Goal: Task Accomplishment & Management: Manage account settings

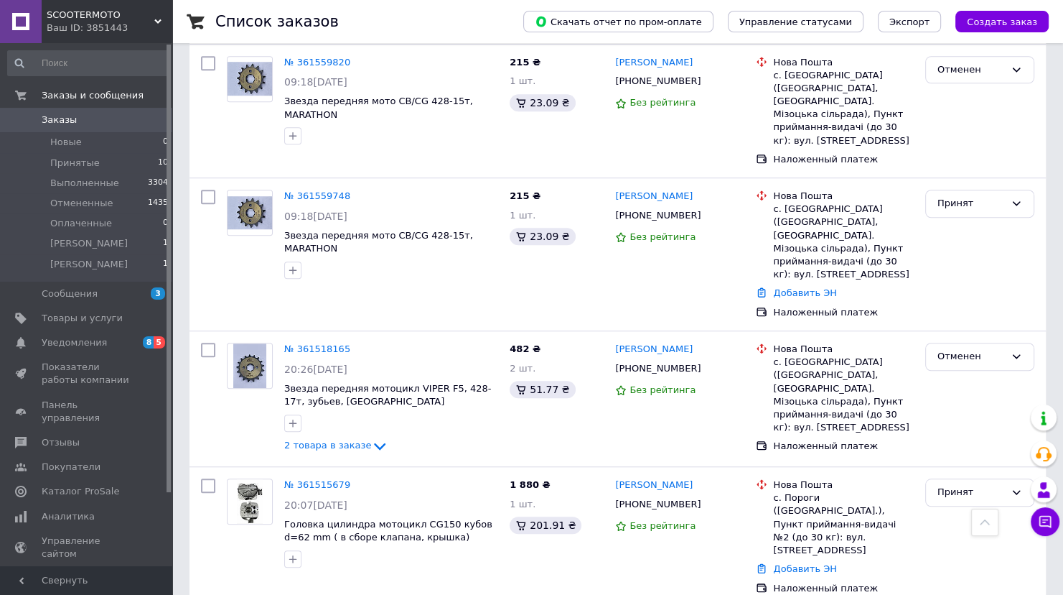
scroll to position [1206, 0]
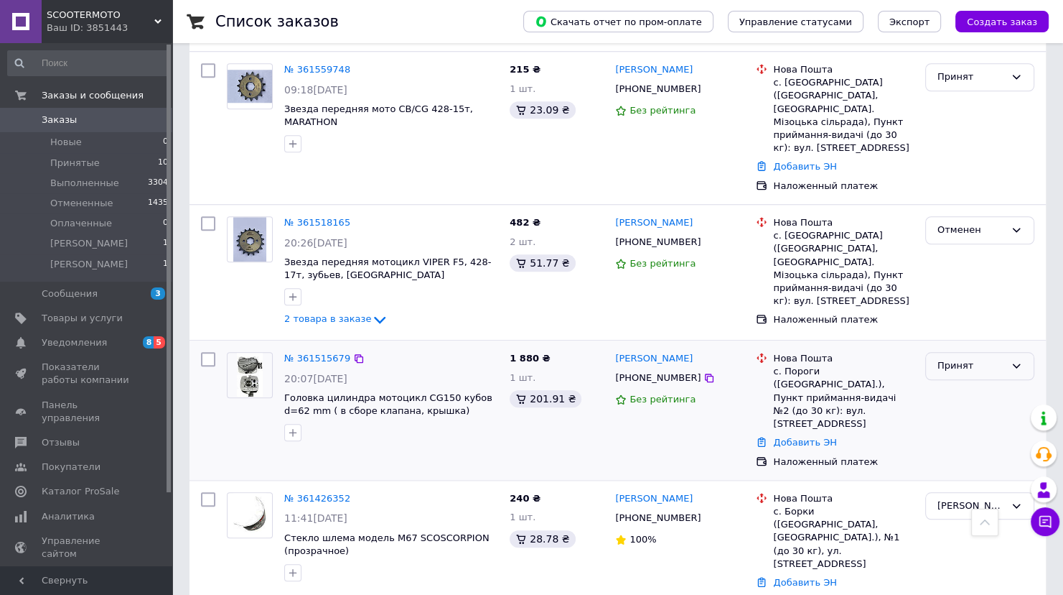
click at [1014, 360] on icon at bounding box center [1016, 365] width 11 height 11
click at [991, 461] on li "[PERSON_NAME]" at bounding box center [980, 474] width 108 height 27
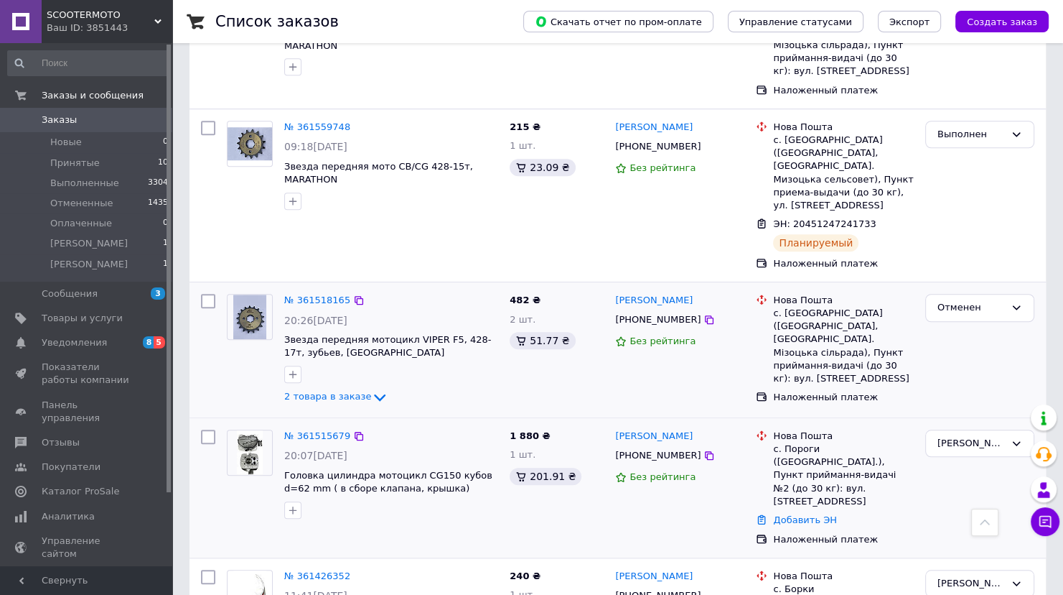
scroll to position [1196, 0]
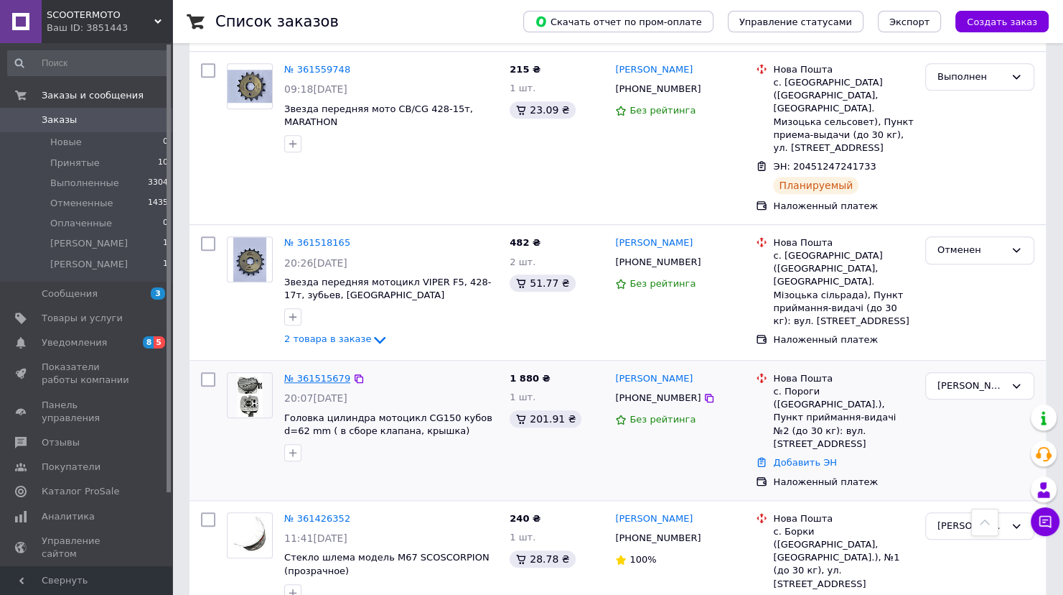
click at [329, 373] on link "№ 361515679" at bounding box center [317, 378] width 66 height 11
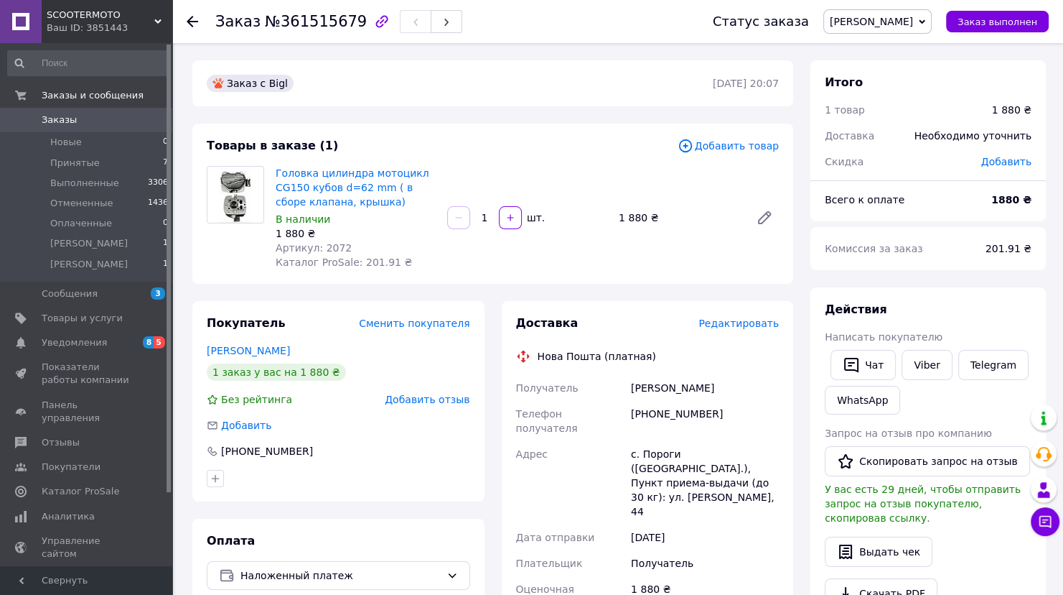
click at [727, 146] on span "Добавить товар" at bounding box center [728, 146] width 101 height 16
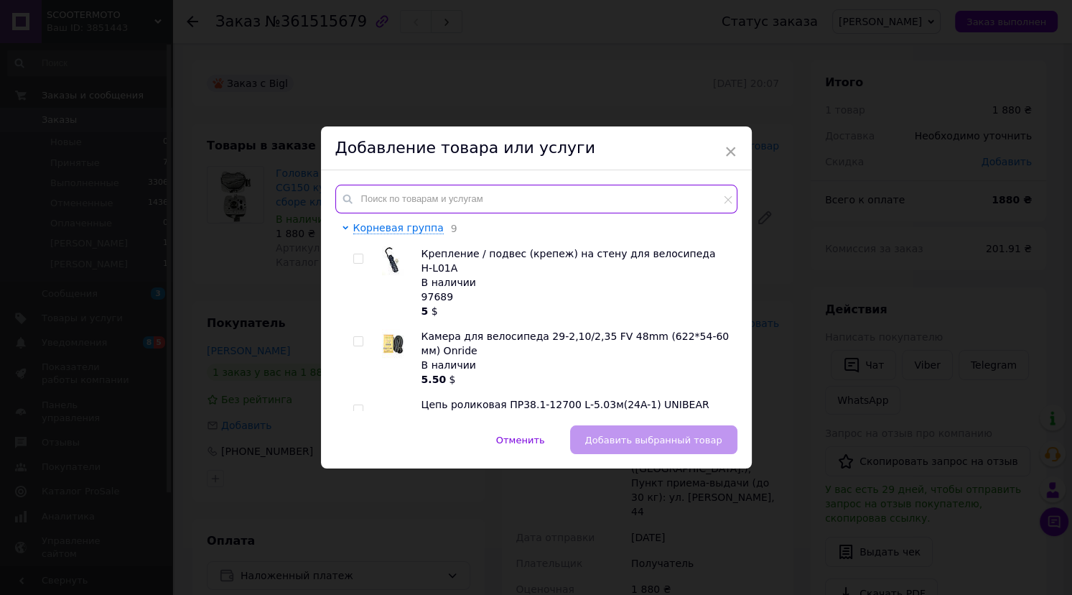
click at [511, 185] on input "text" at bounding box center [536, 199] width 402 height 29
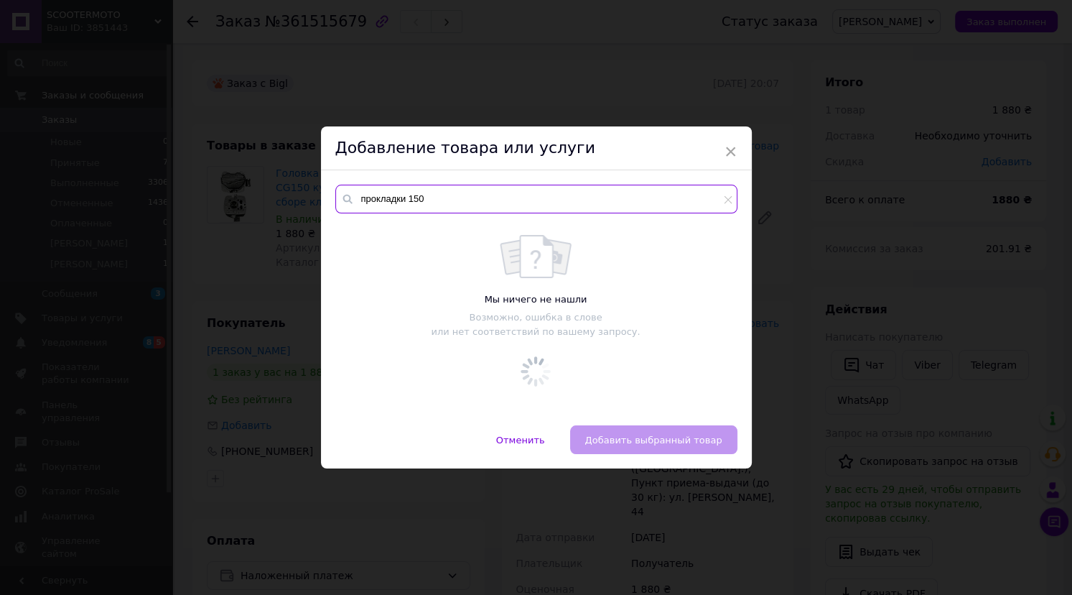
type input "прокладки 150"
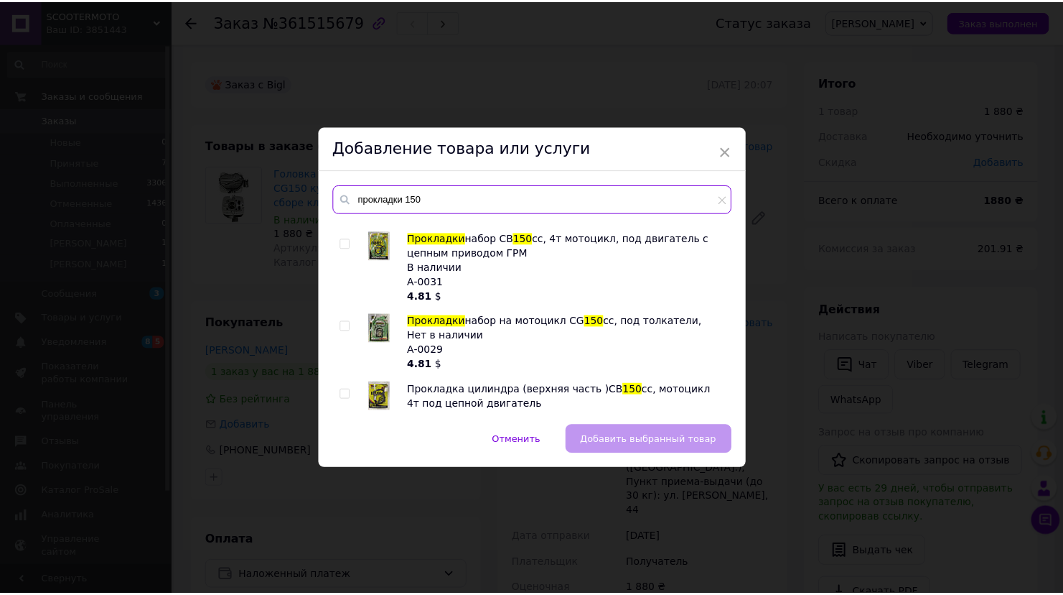
scroll to position [115, 0]
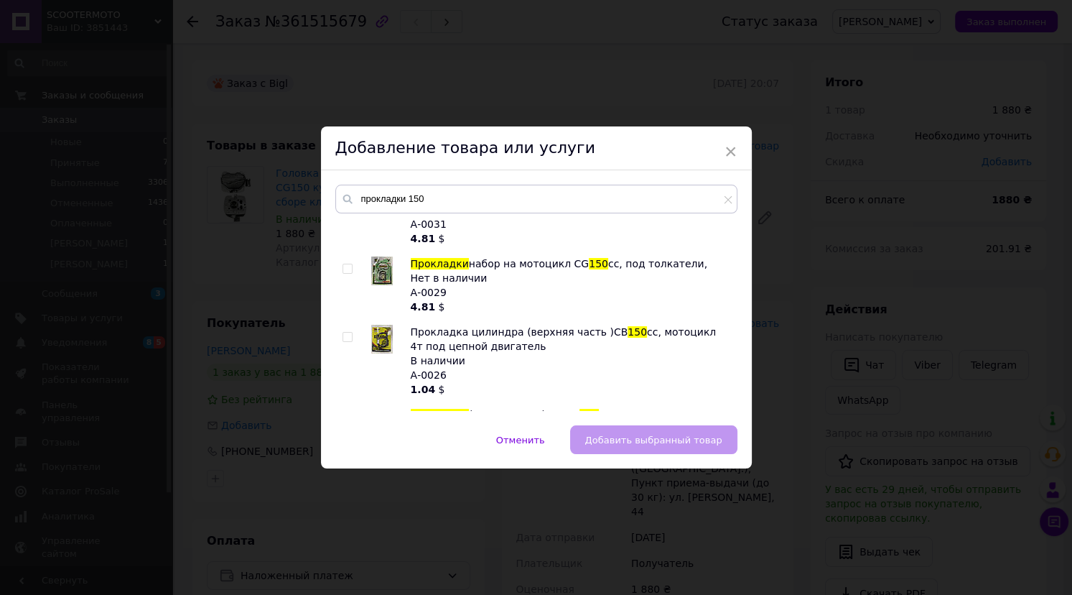
click at [345, 271] on input "checkbox" at bounding box center [347, 268] width 9 height 9
checkbox input "true"
click at [663, 449] on button "Добавить выбранный товар" at bounding box center [653, 439] width 167 height 29
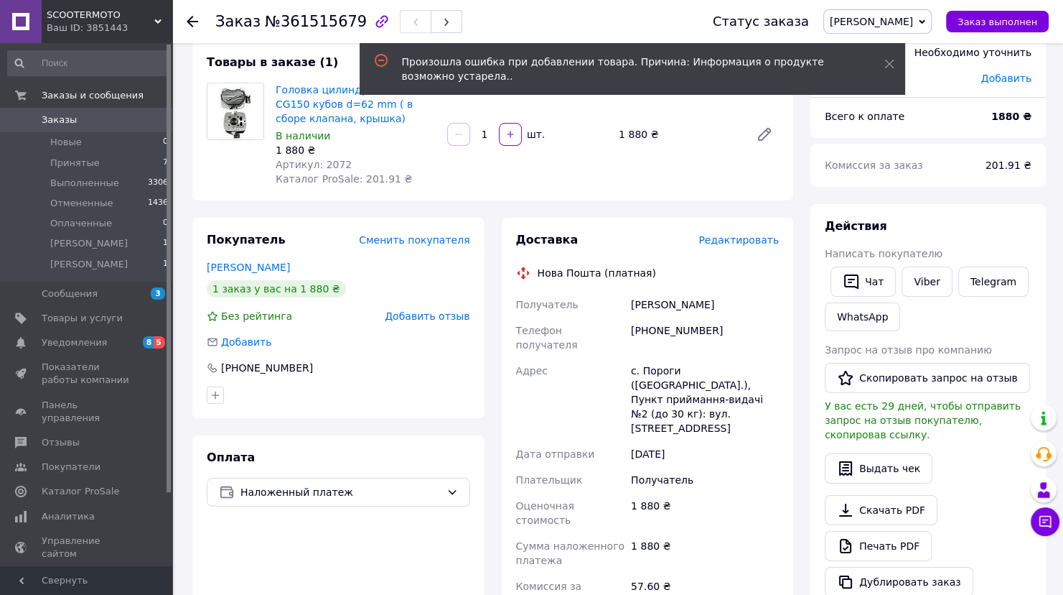
scroll to position [0, 0]
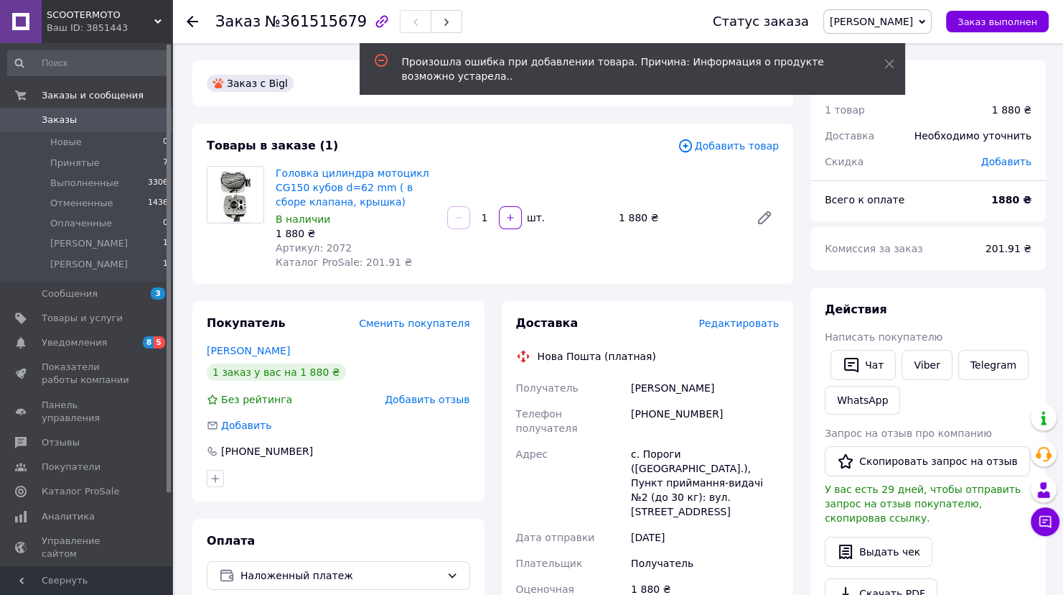
click at [737, 144] on span "Добавить товар" at bounding box center [728, 146] width 101 height 16
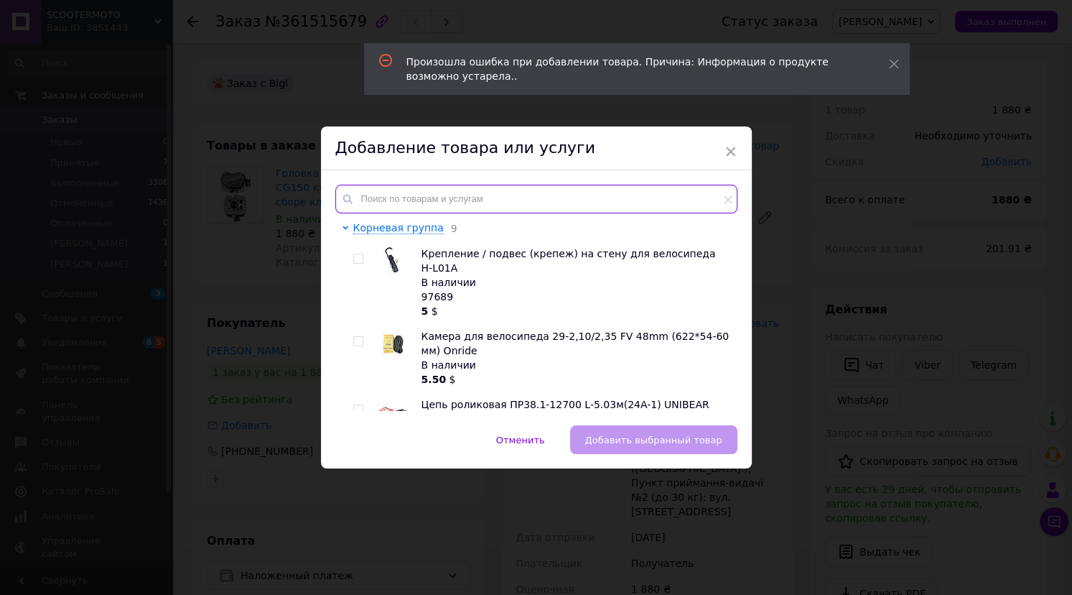
click at [491, 198] on input "text" at bounding box center [536, 199] width 402 height 29
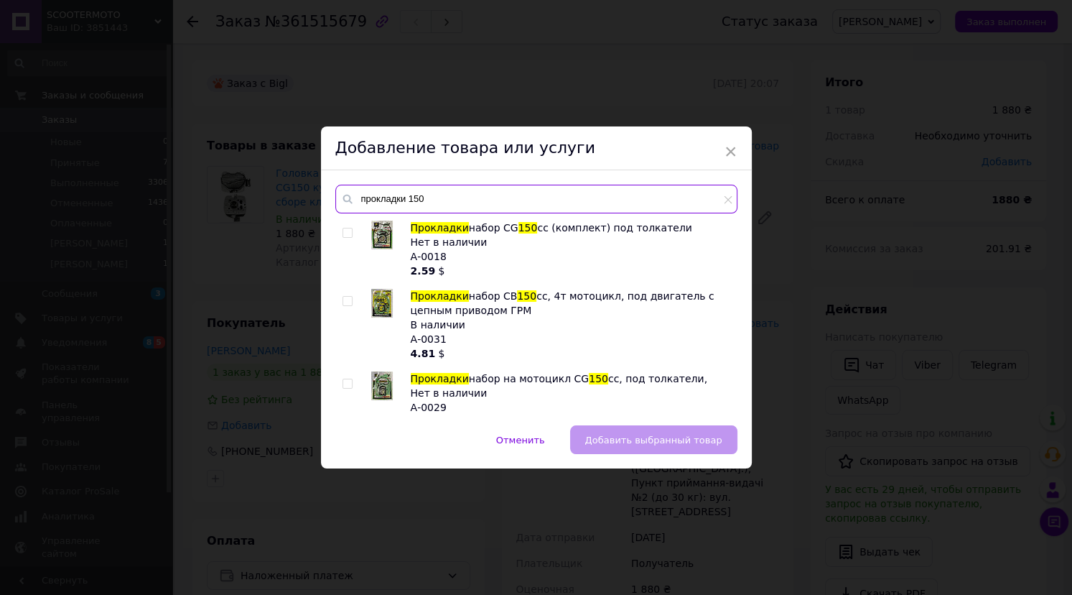
type input "прокладки 150"
click at [347, 299] on input "checkbox" at bounding box center [347, 301] width 9 height 9
checkbox input "true"
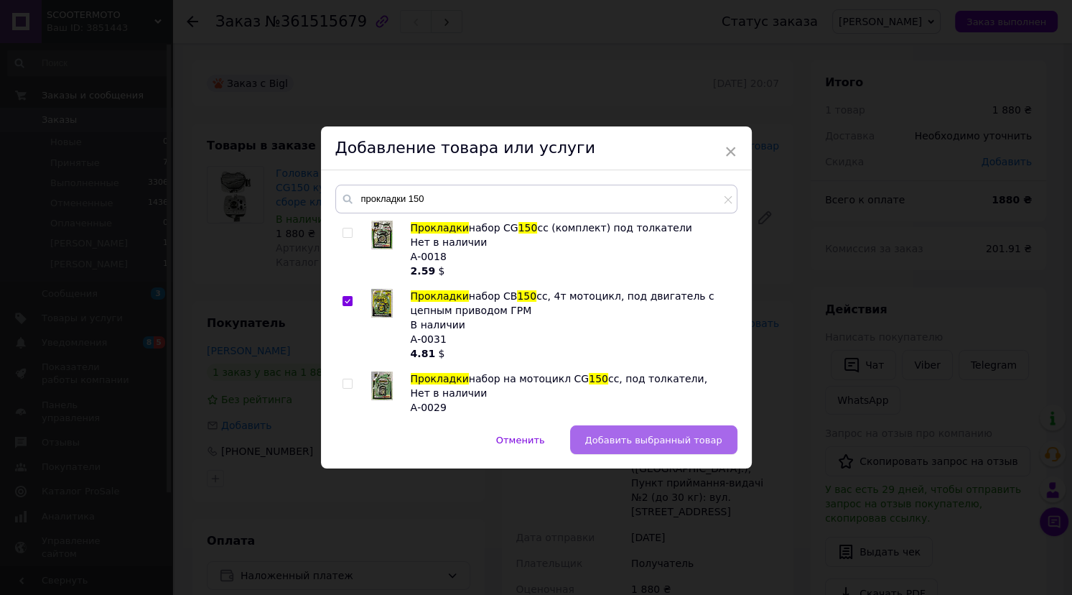
click at [661, 434] on span "Добавить выбранный товар" at bounding box center [653, 439] width 137 height 11
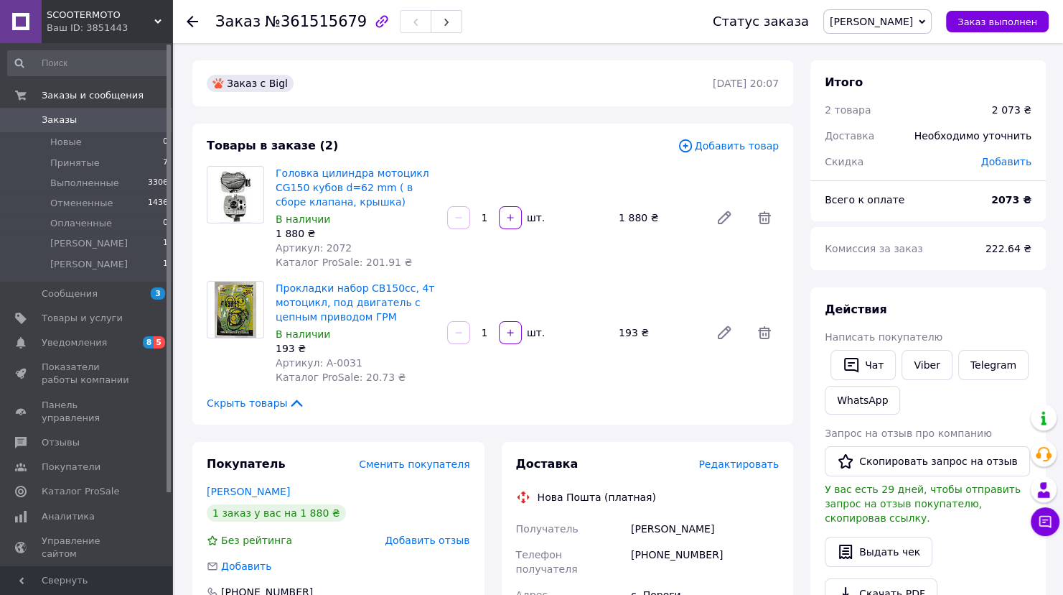
click at [194, 23] on icon at bounding box center [192, 21] width 11 height 11
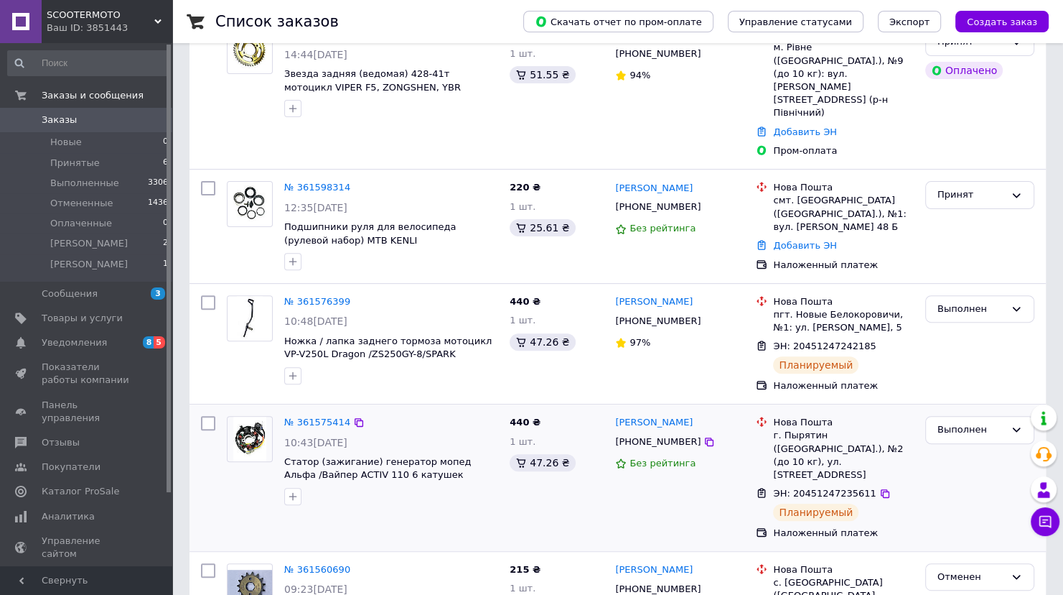
scroll to position [517, 0]
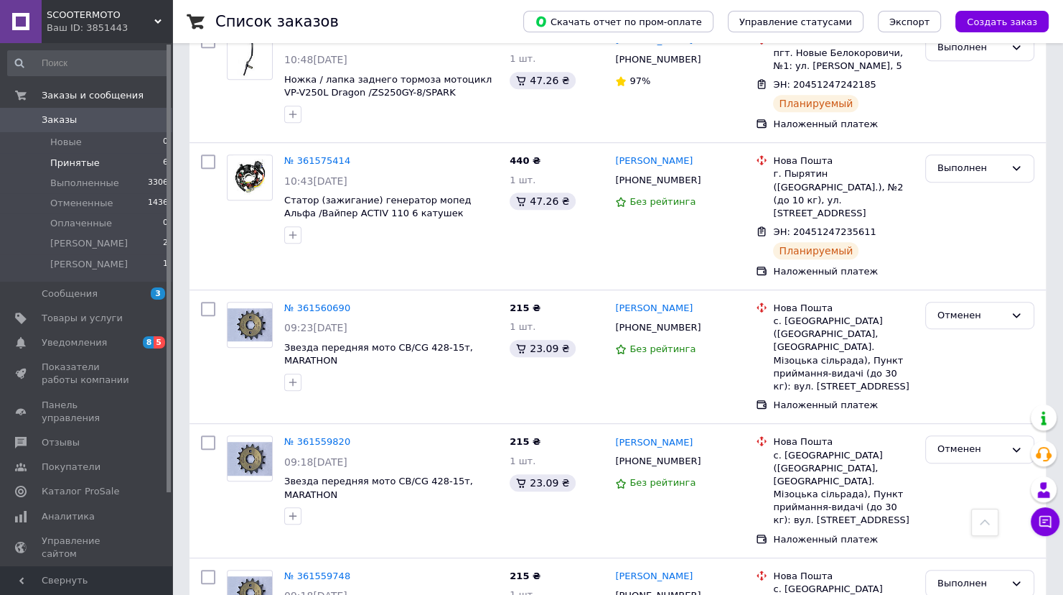
click at [106, 171] on li "Принятые 6" at bounding box center [88, 163] width 177 height 20
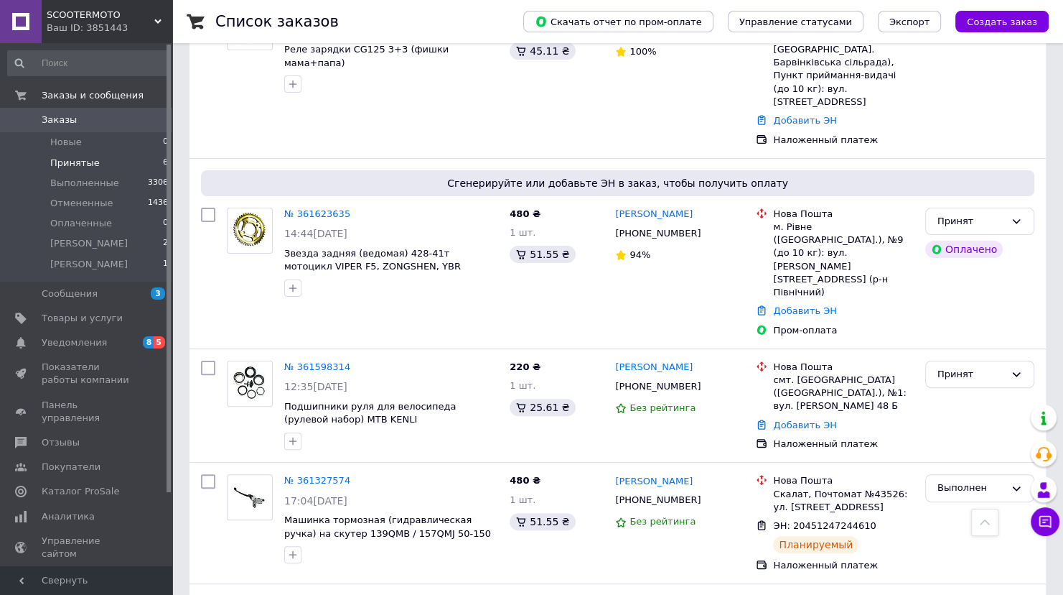
scroll to position [299, 0]
click at [1020, 373] on icon at bounding box center [1017, 375] width 8 height 4
click at [974, 470] on li "[PERSON_NAME]" at bounding box center [980, 483] width 108 height 27
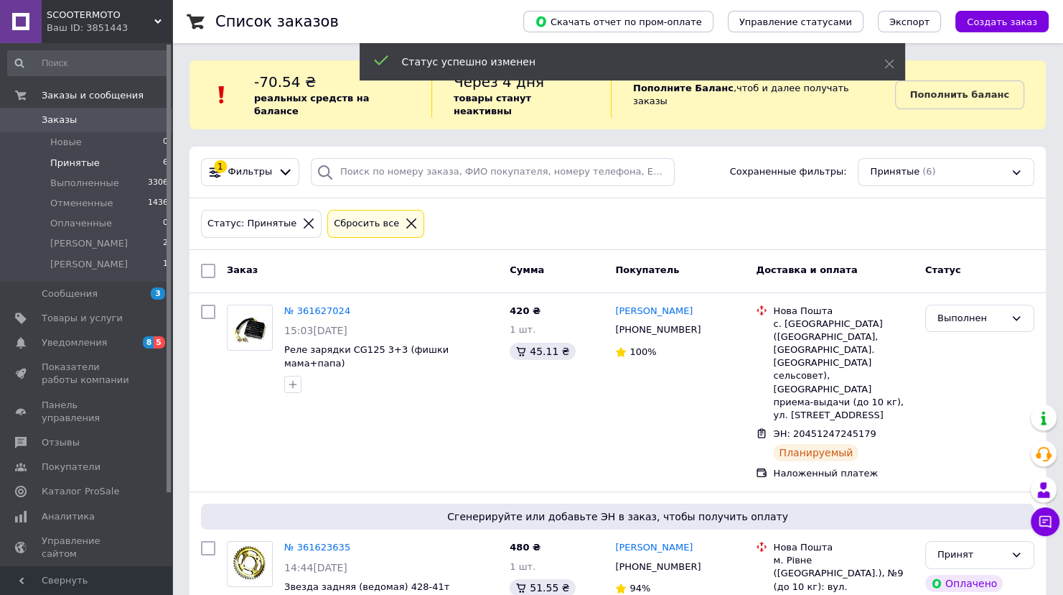
scroll to position [0, 0]
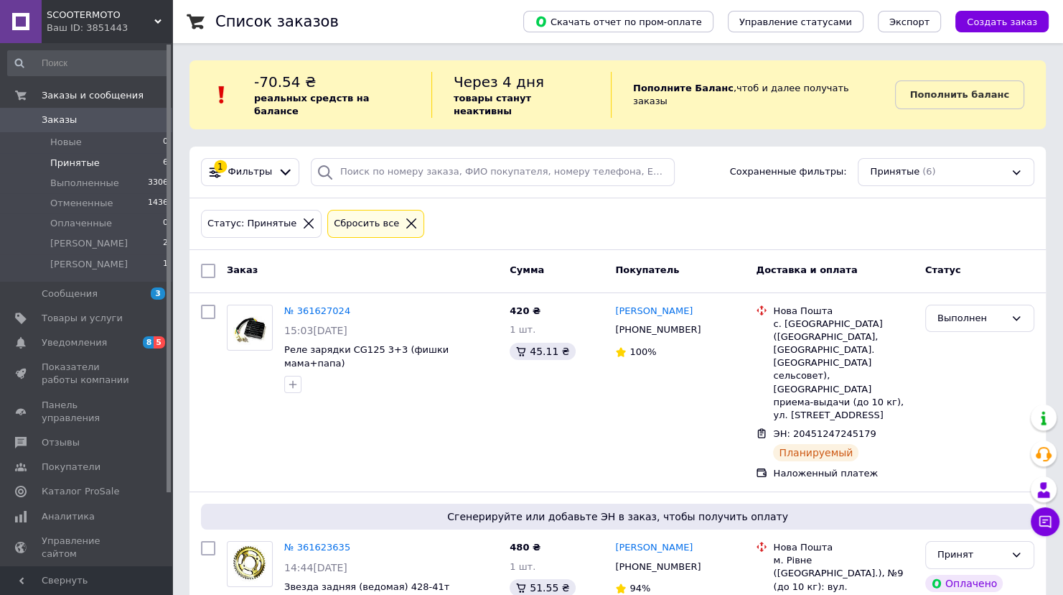
click at [405, 217] on icon at bounding box center [411, 223] width 13 height 13
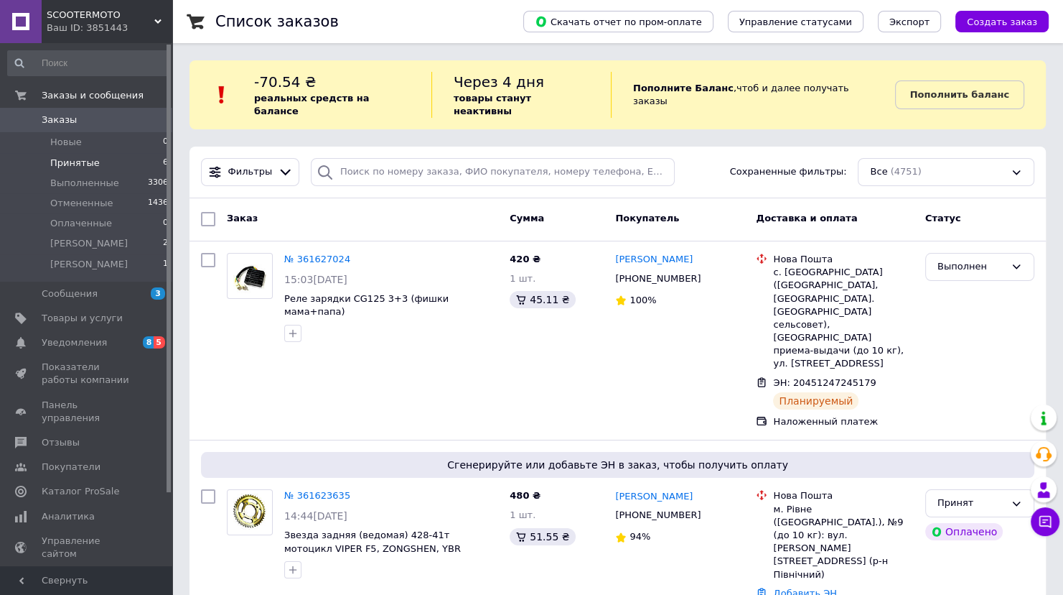
scroll to position [287, 0]
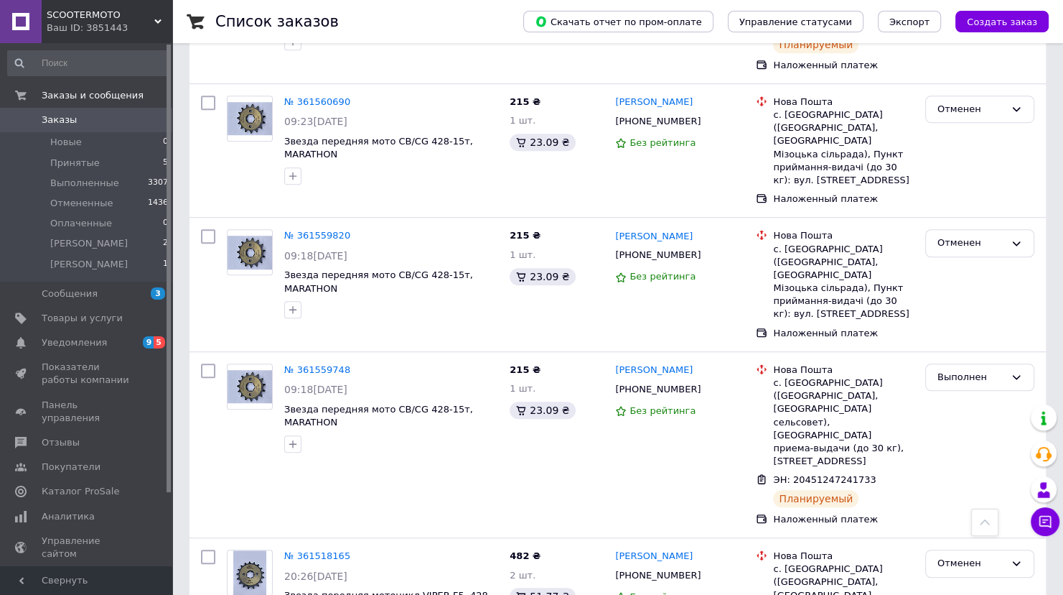
scroll to position [919, 0]
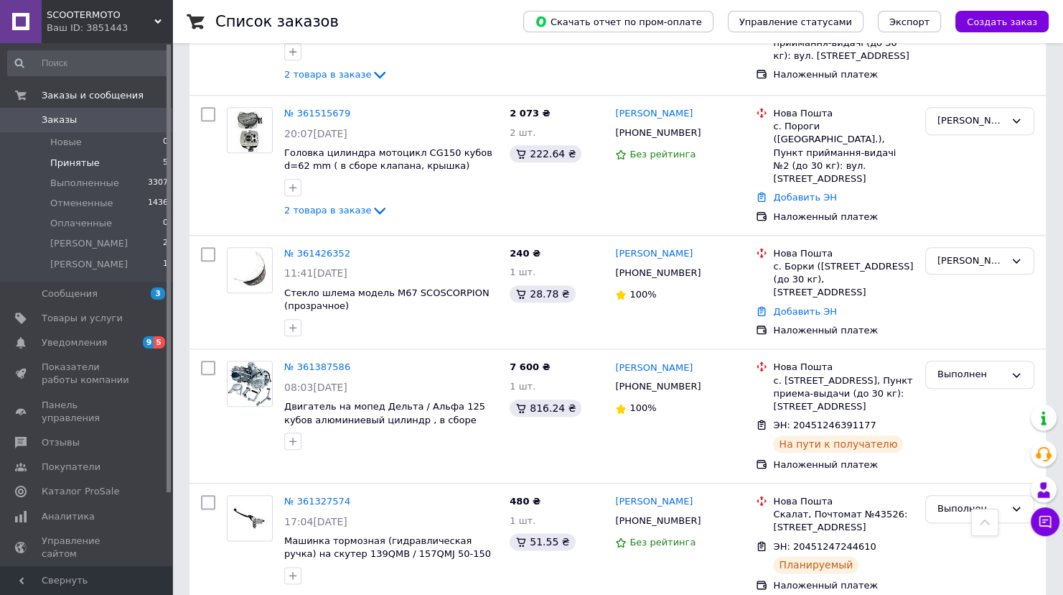
click at [67, 158] on span "Принятые" at bounding box center [75, 163] width 50 height 13
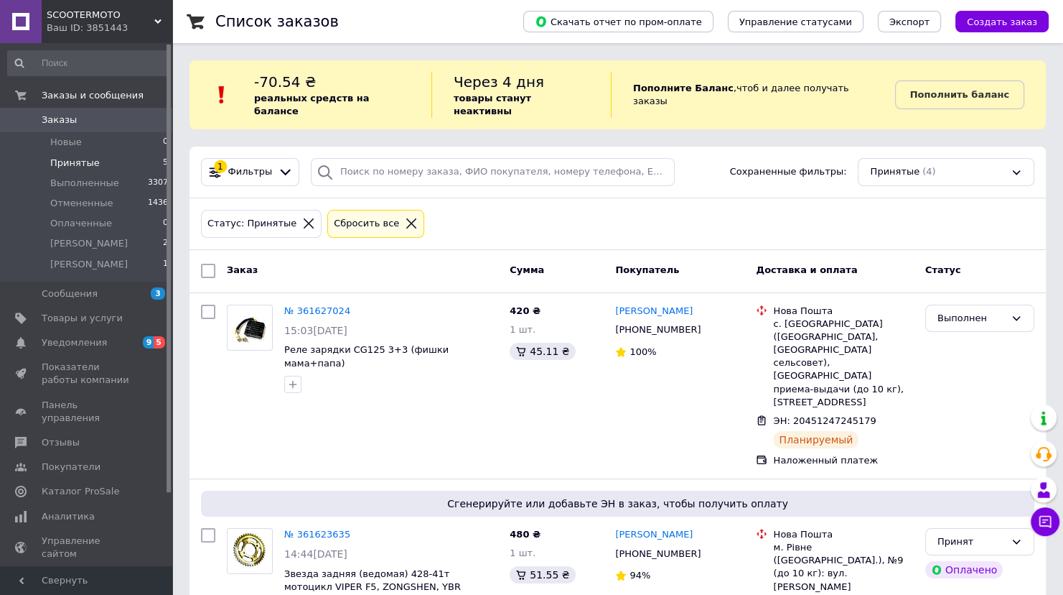
click at [405, 217] on icon at bounding box center [411, 223] width 13 height 13
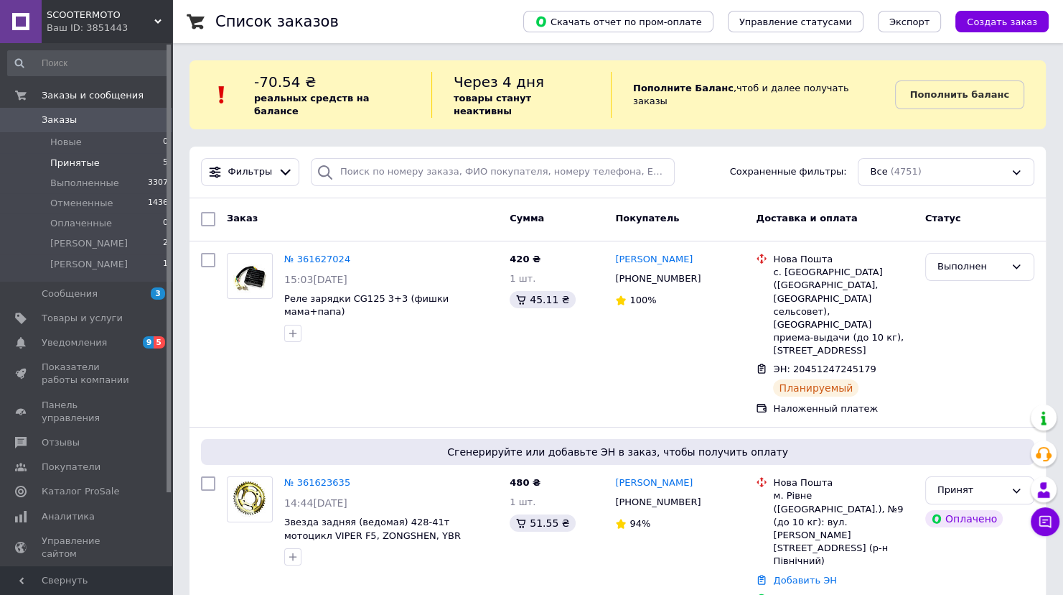
click at [118, 26] on div "Ваш ID: 3851443" at bounding box center [110, 28] width 126 height 13
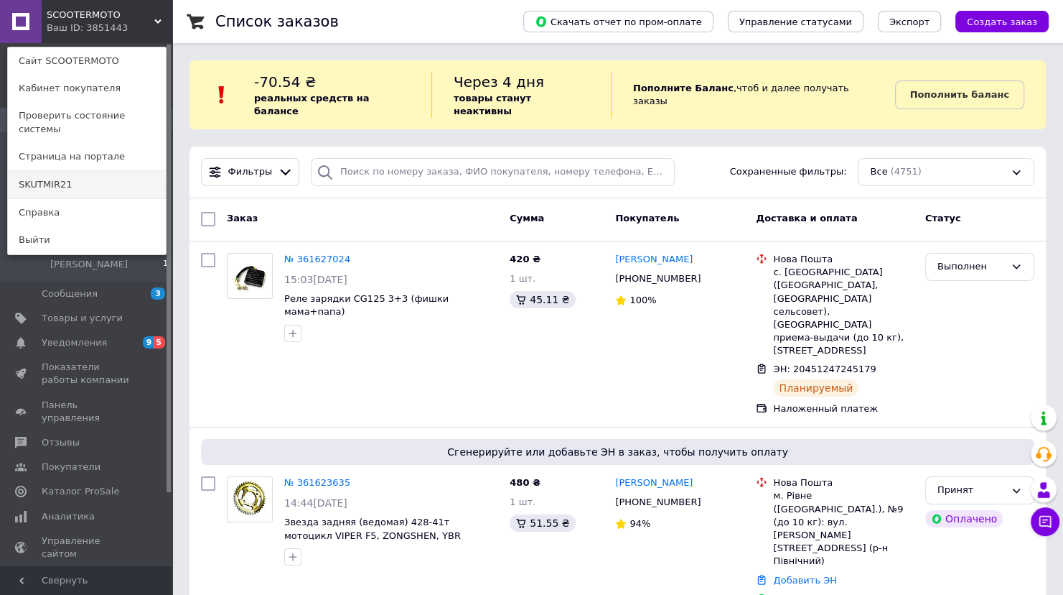
click at [94, 176] on link "SKUTMIR21" at bounding box center [87, 184] width 158 height 27
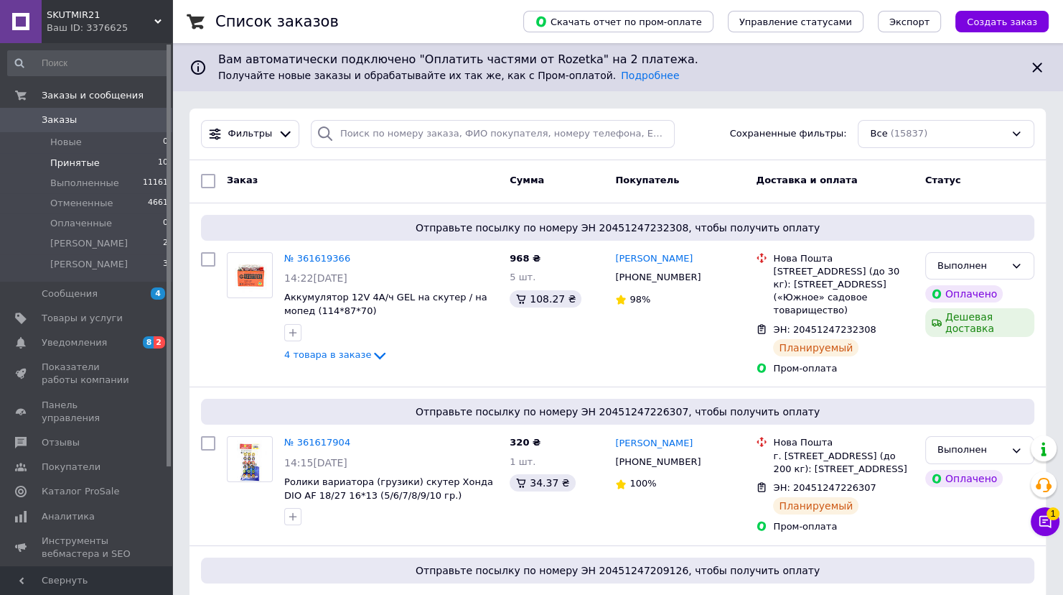
click at [84, 164] on span "Принятые" at bounding box center [75, 163] width 50 height 13
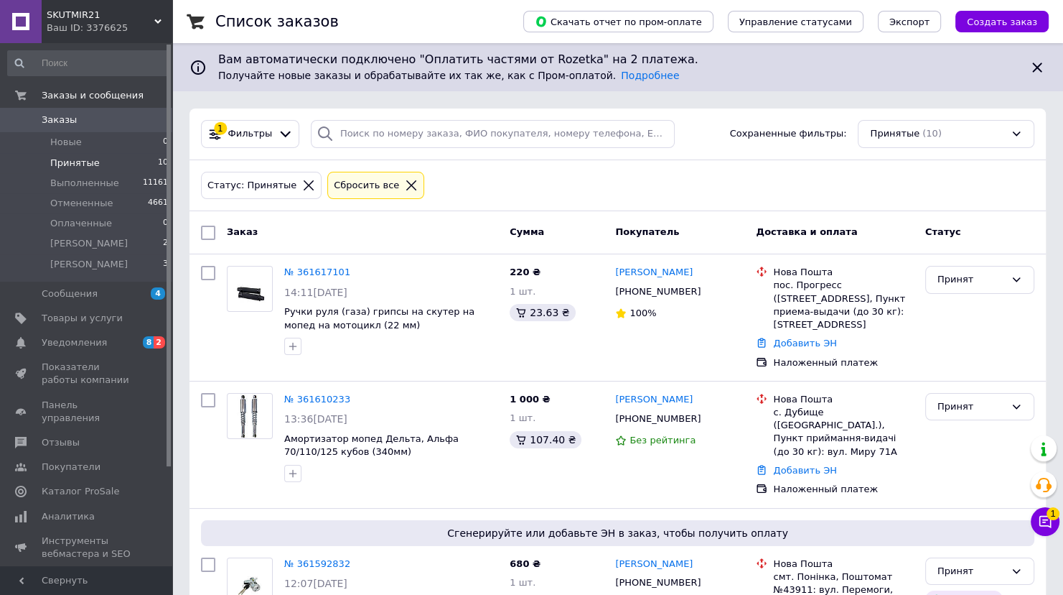
click at [406, 187] on icon at bounding box center [411, 185] width 10 height 10
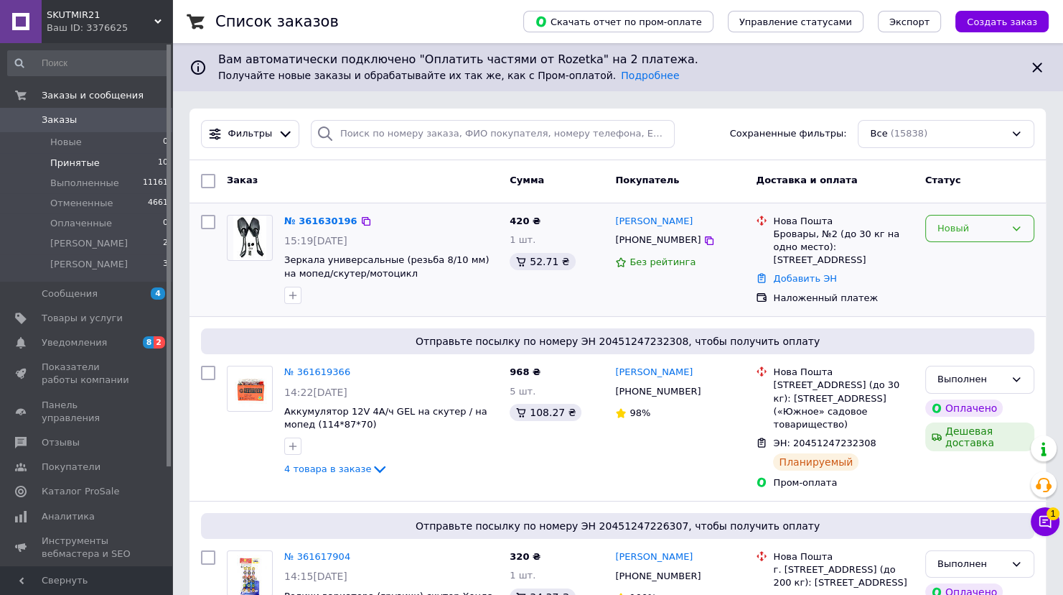
click at [1025, 224] on div "Новый" at bounding box center [980, 229] width 109 height 28
click at [980, 260] on li "Принят" at bounding box center [980, 258] width 108 height 27
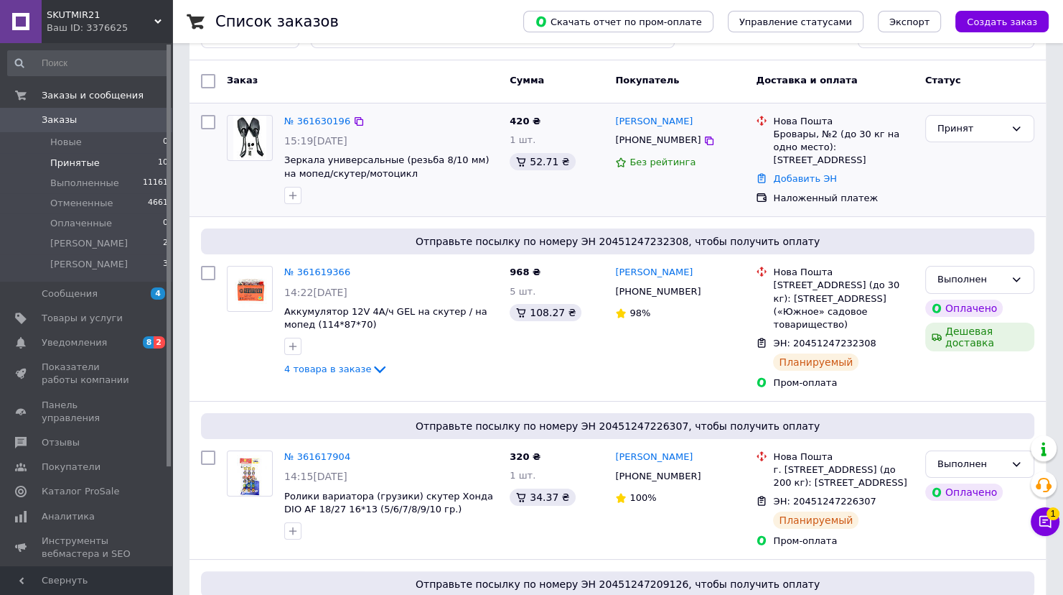
scroll to position [230, 0]
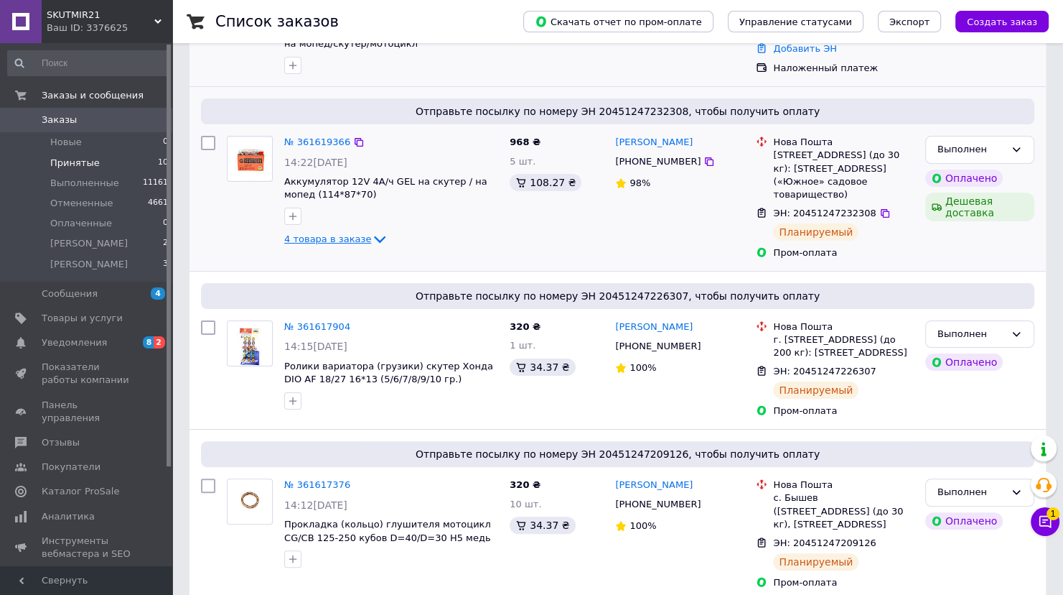
click at [374, 238] on icon at bounding box center [379, 239] width 11 height 7
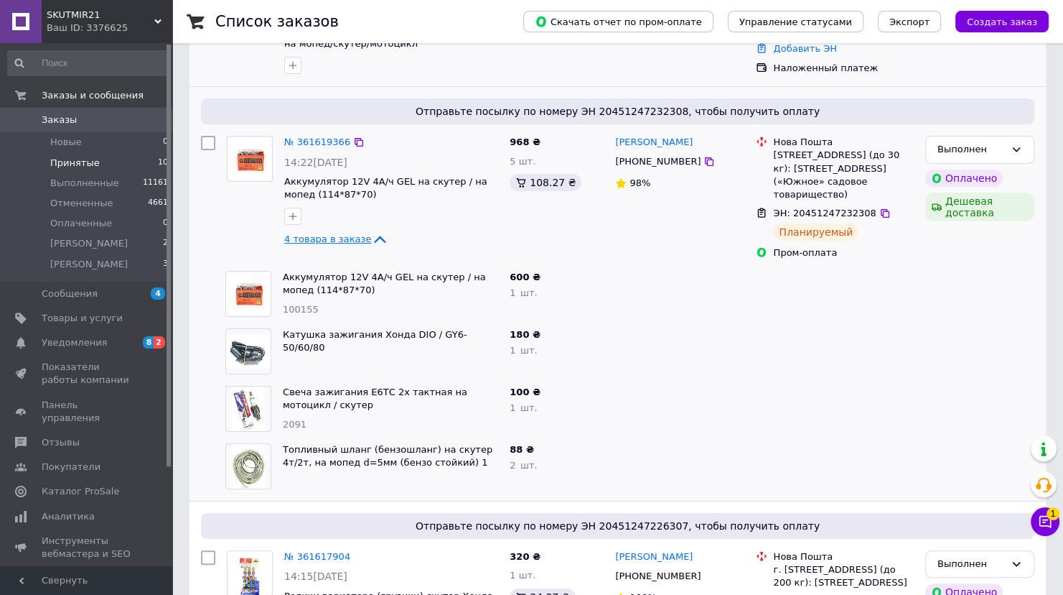
click at [375, 237] on icon at bounding box center [380, 239] width 11 height 7
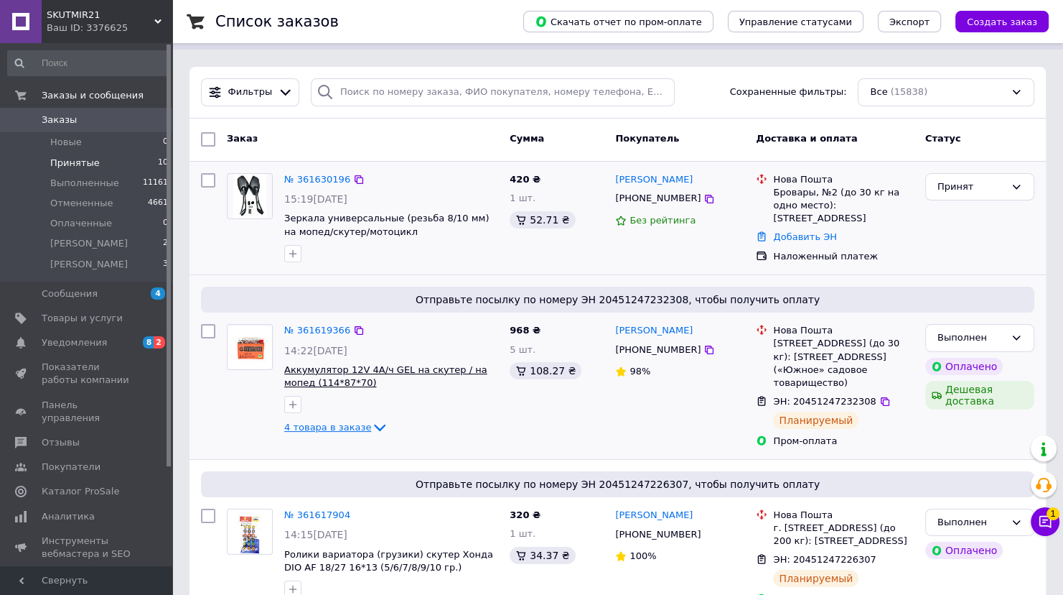
scroll to position [0, 0]
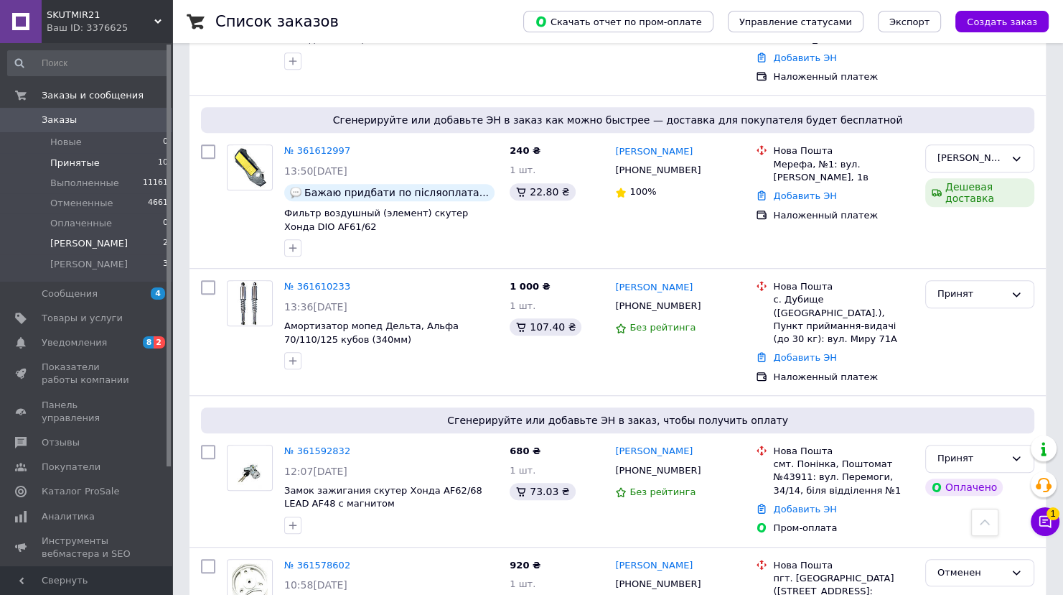
click at [91, 241] on li "аня 2" at bounding box center [88, 243] width 177 height 20
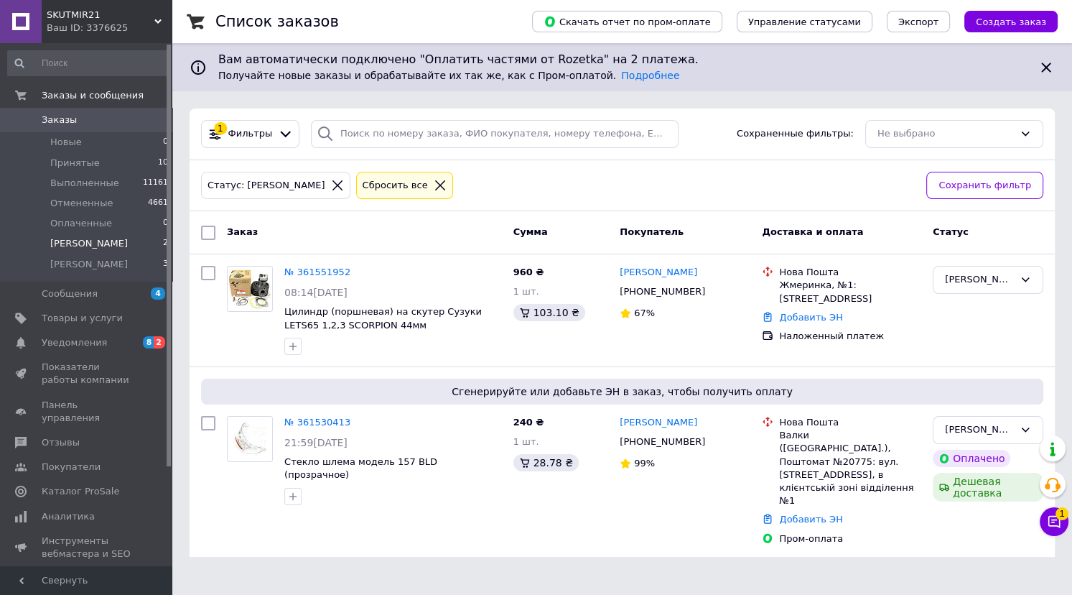
click at [158, 15] on div "SKUTMIR21 Ваш ID: 3376625" at bounding box center [107, 21] width 131 height 43
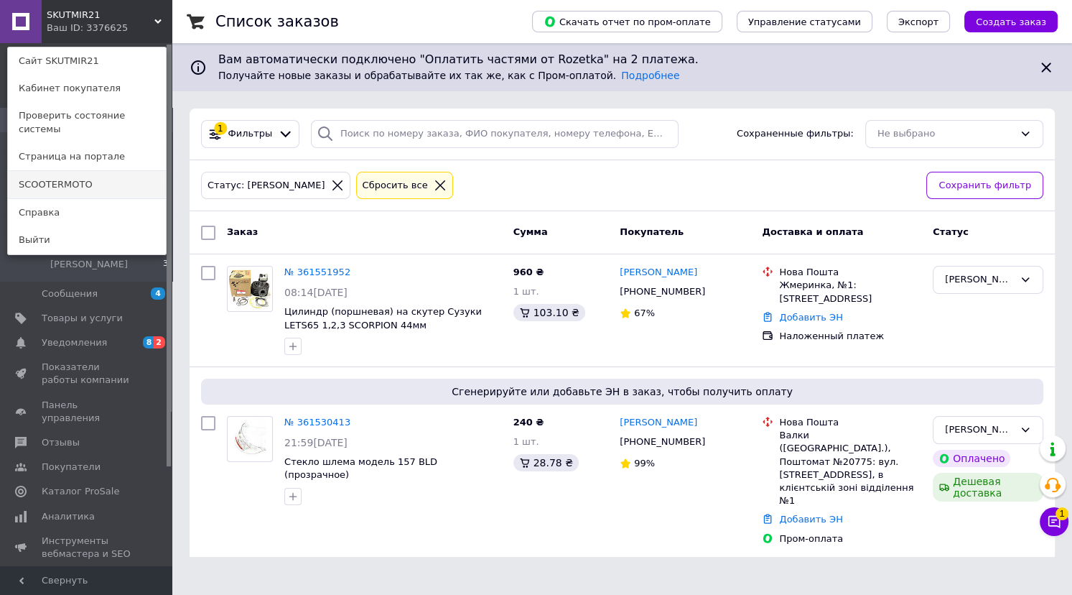
click at [116, 171] on link "SCOOTERMOTO" at bounding box center [87, 184] width 158 height 27
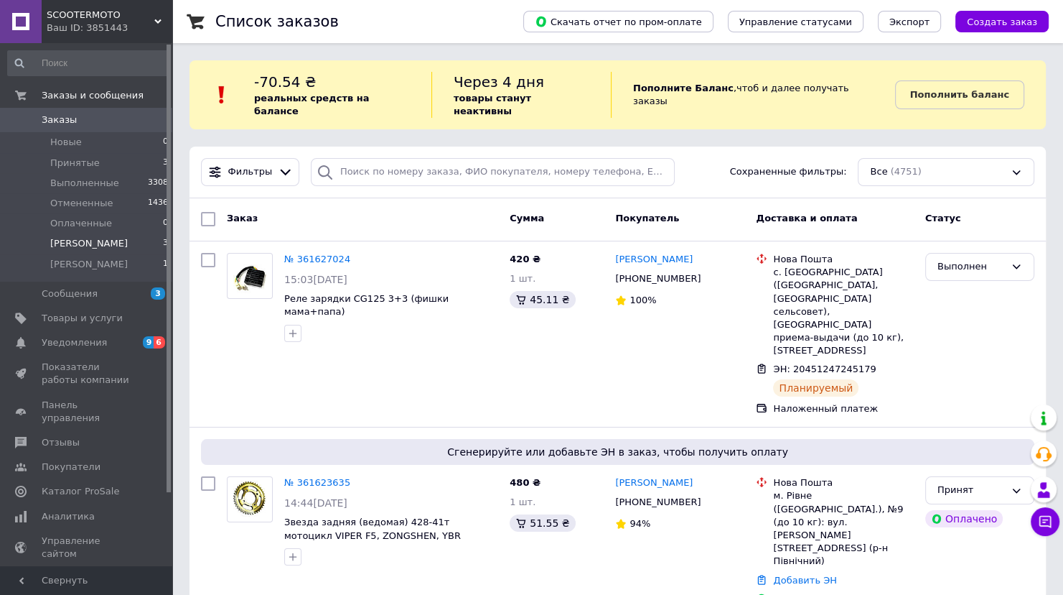
click at [89, 241] on li "аня 3" at bounding box center [88, 243] width 177 height 20
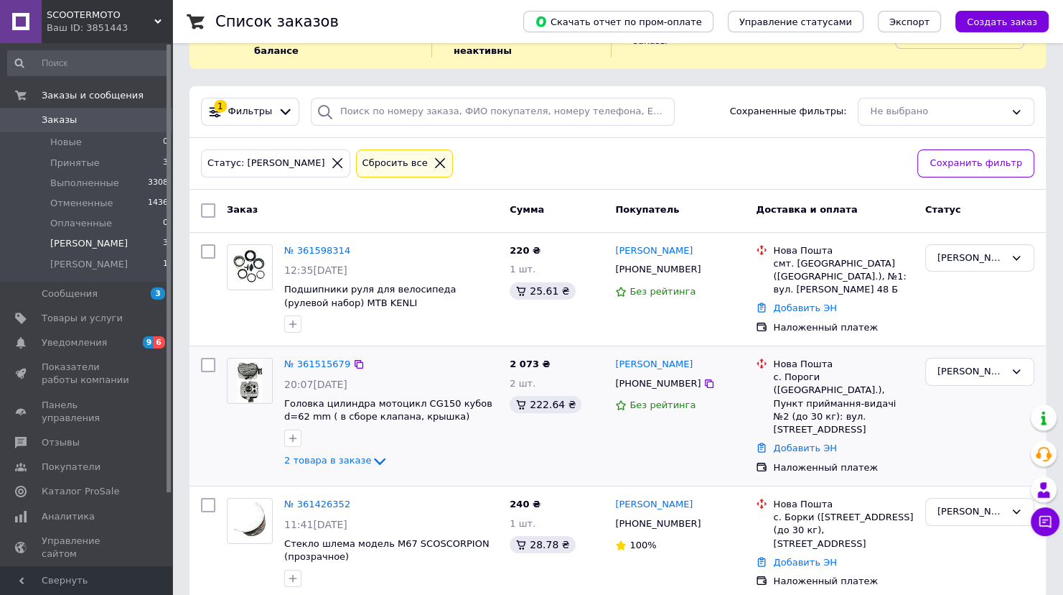
scroll to position [62, 0]
click at [312, 357] on link "№ 361515679" at bounding box center [317, 362] width 66 height 11
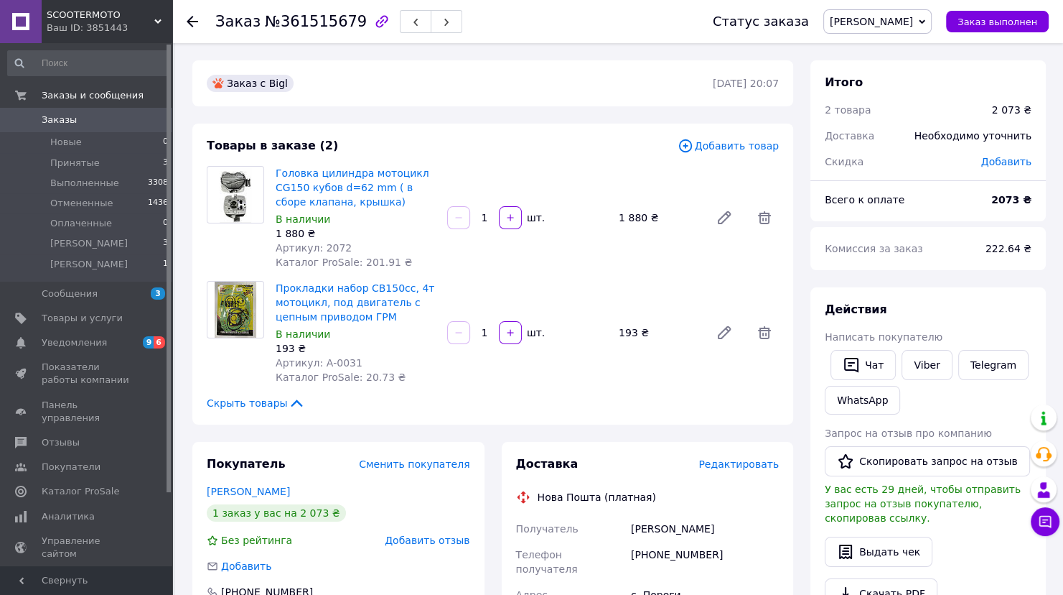
click at [735, 149] on span "Добавить товар" at bounding box center [728, 146] width 101 height 16
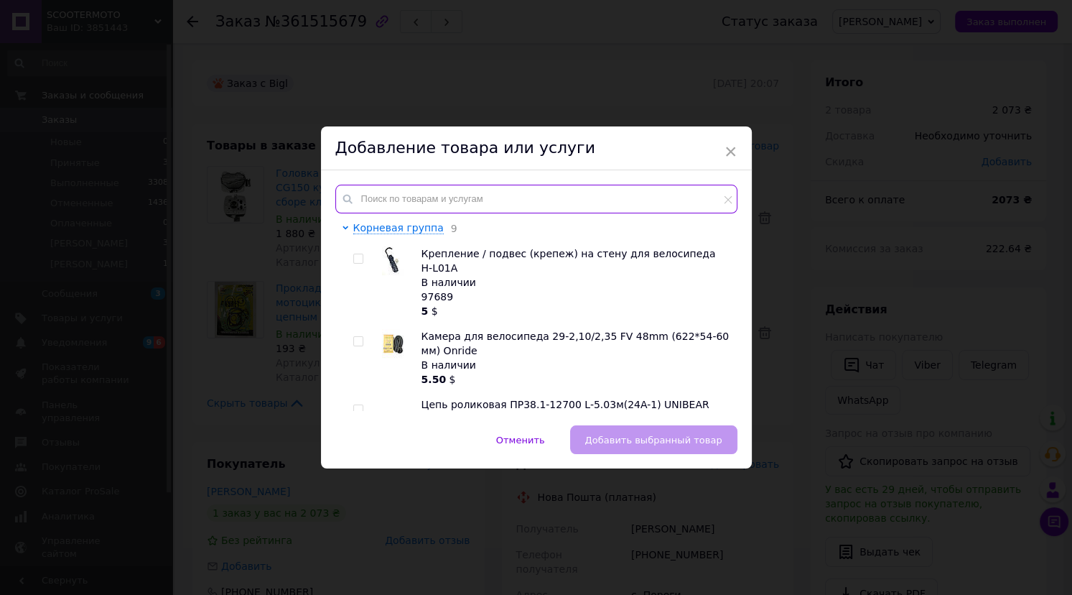
click at [548, 194] on input "text" at bounding box center [536, 199] width 402 height 29
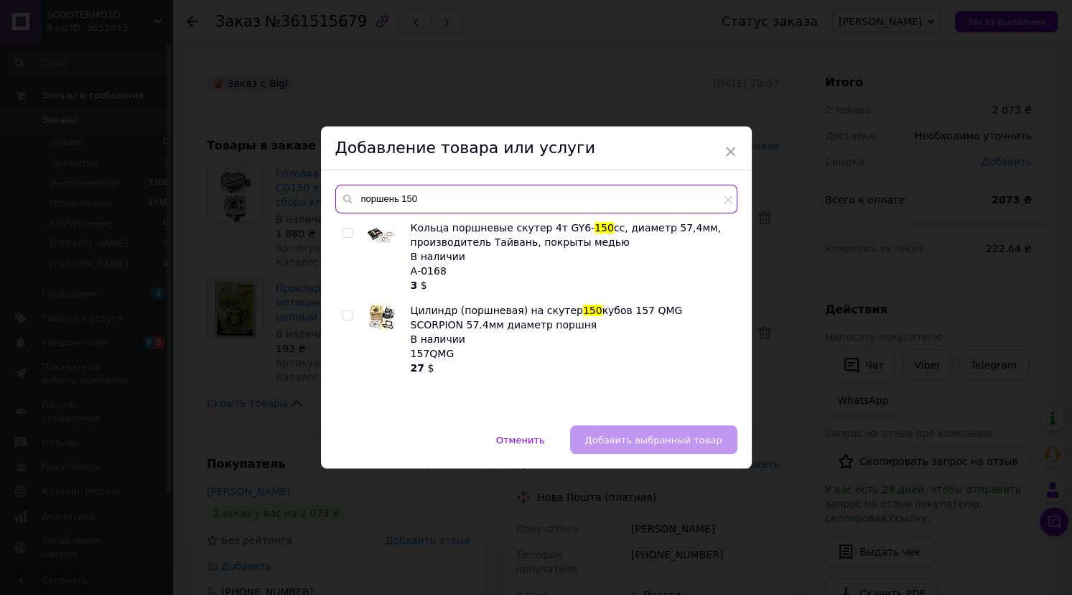
click at [403, 198] on input "поршень 150" at bounding box center [536, 199] width 402 height 29
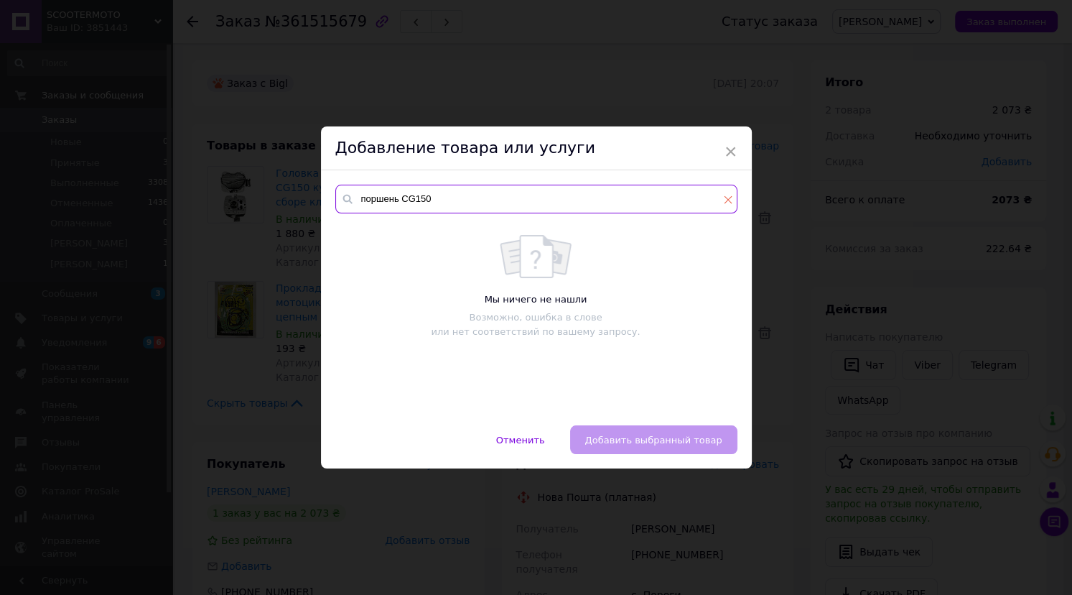
type input "поршень CG150"
click at [725, 202] on icon at bounding box center [728, 199] width 9 height 9
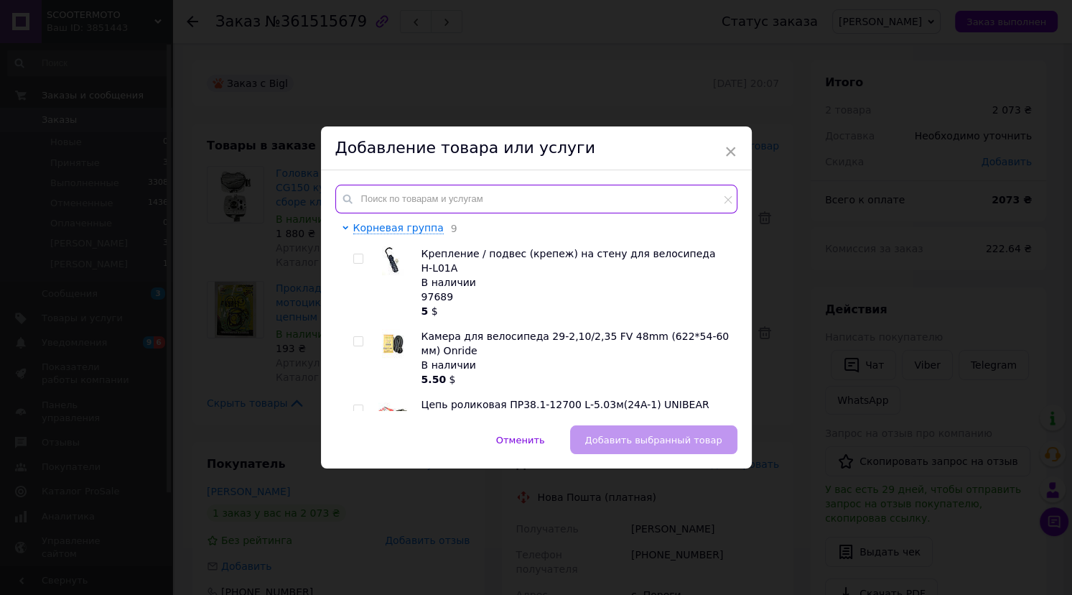
click at [460, 202] on input "text" at bounding box center [536, 199] width 402 height 29
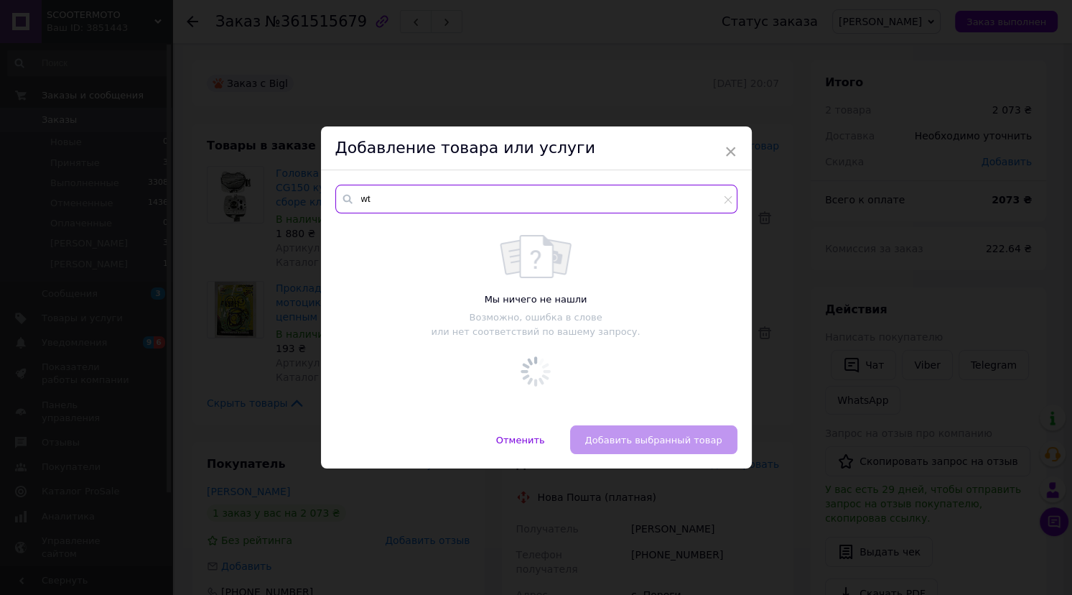
type input "w"
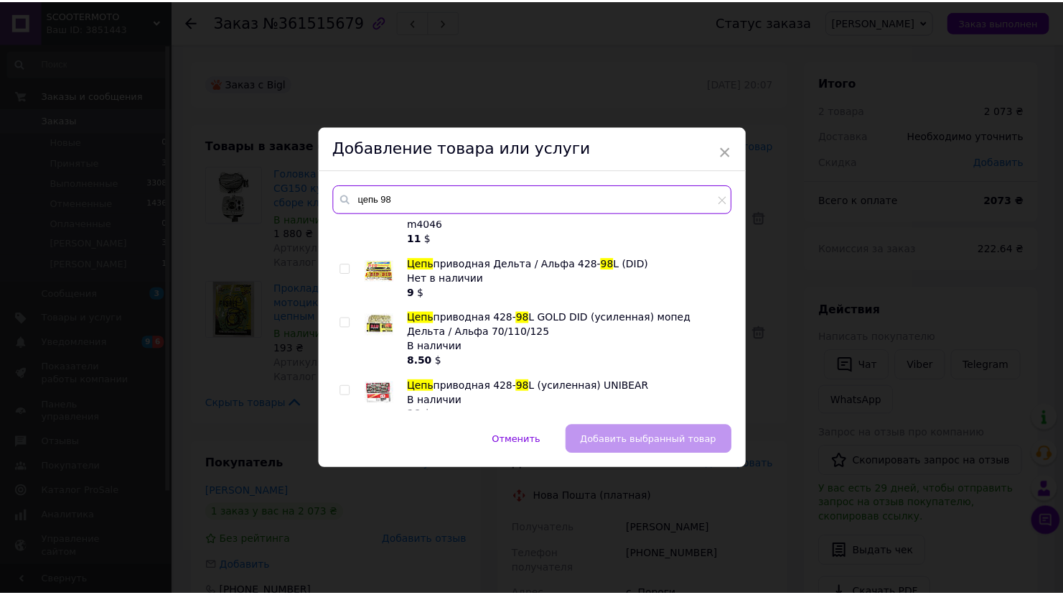
scroll to position [460, 0]
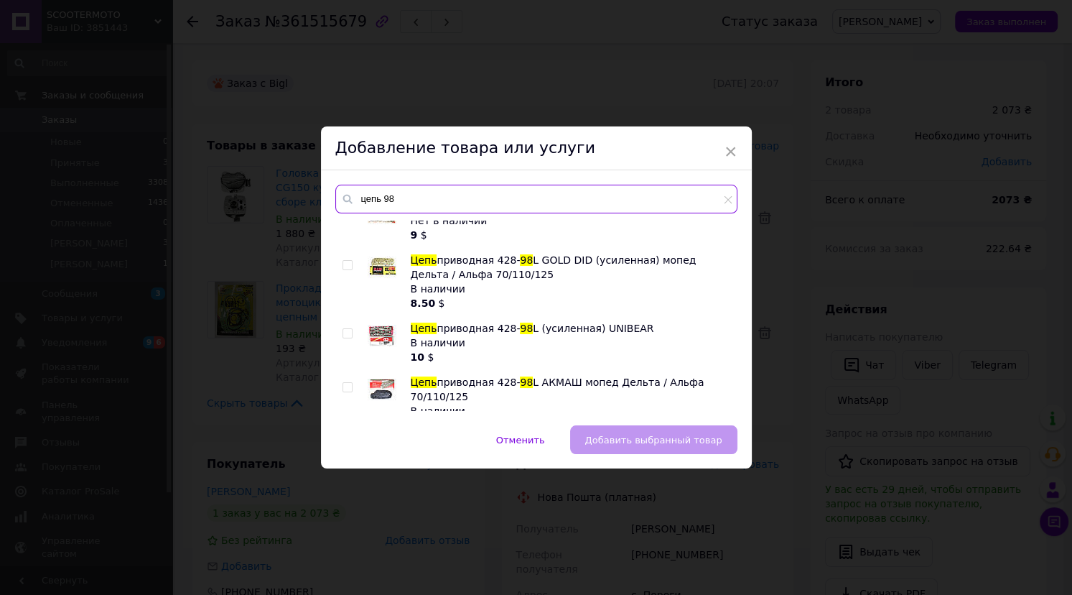
type input "цепь 98"
click at [345, 266] on input "checkbox" at bounding box center [347, 265] width 9 height 9
checkbox input "true"
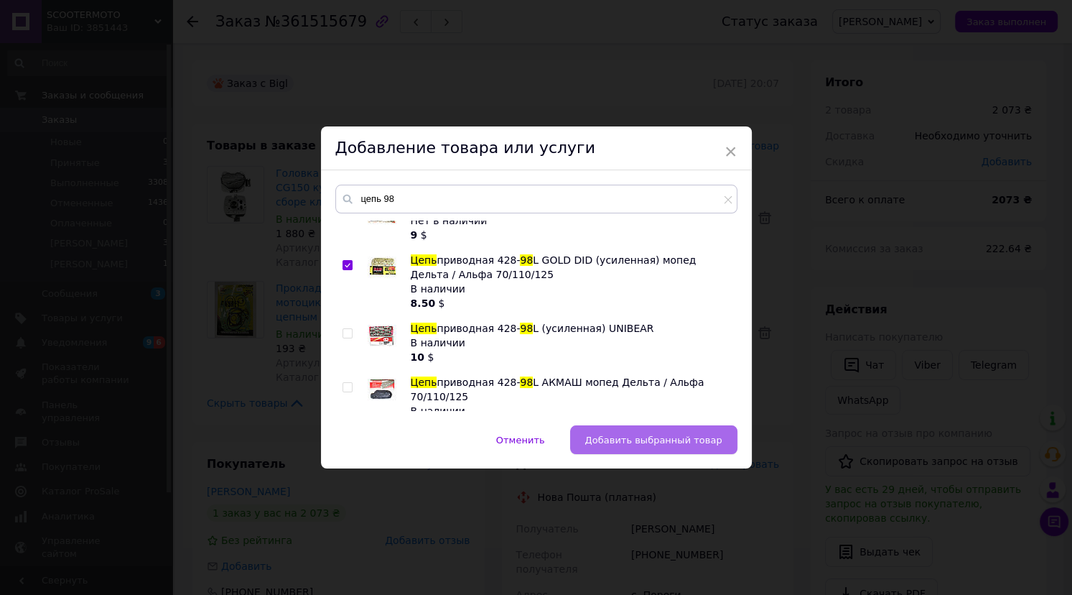
click at [613, 434] on span "Добавить выбранный товар" at bounding box center [653, 439] width 137 height 11
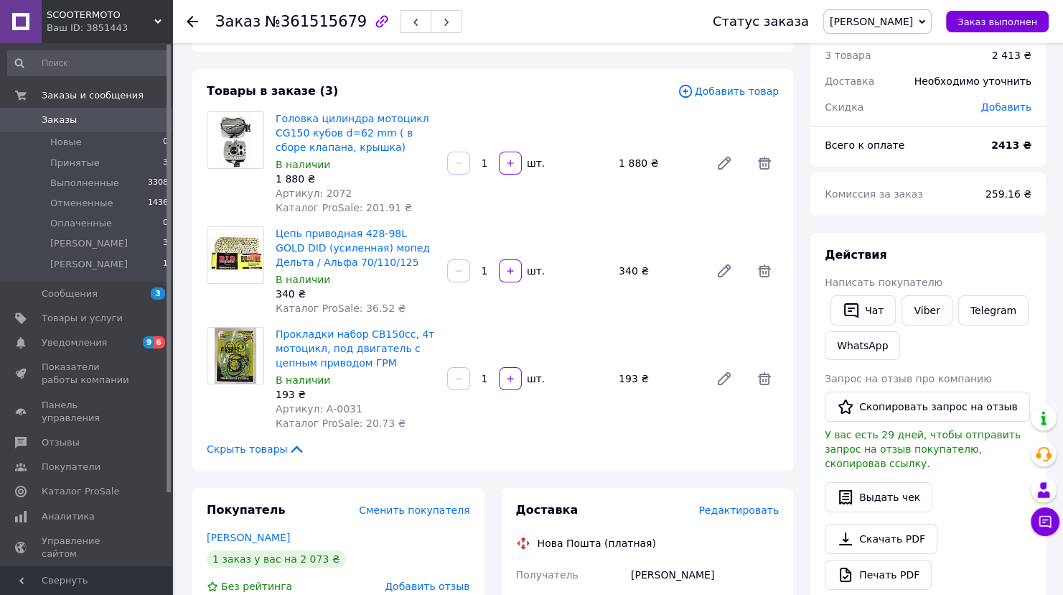
scroll to position [0, 0]
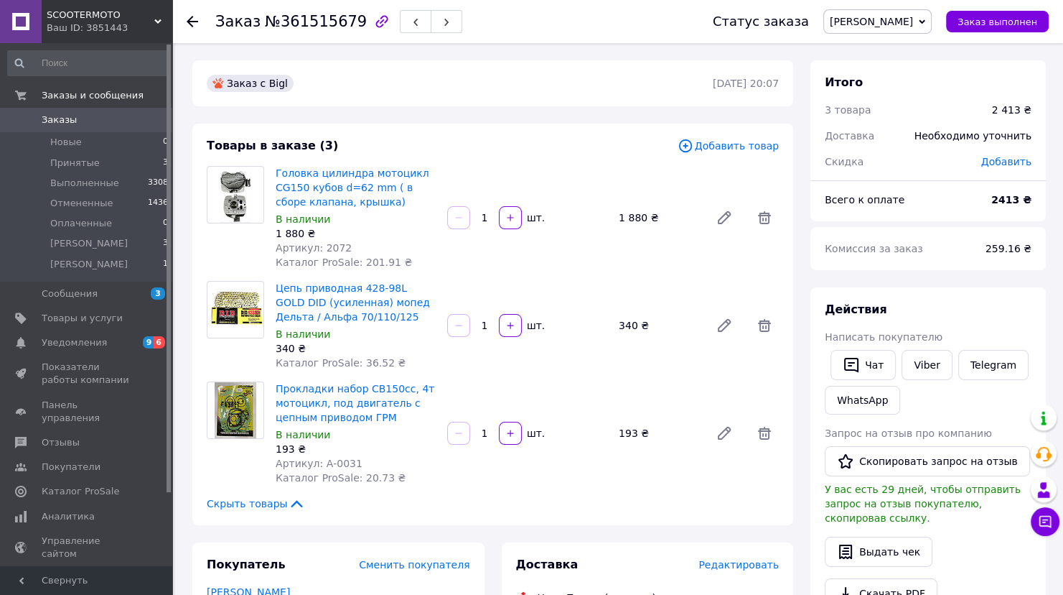
click at [190, 22] on icon at bounding box center [192, 21] width 11 height 11
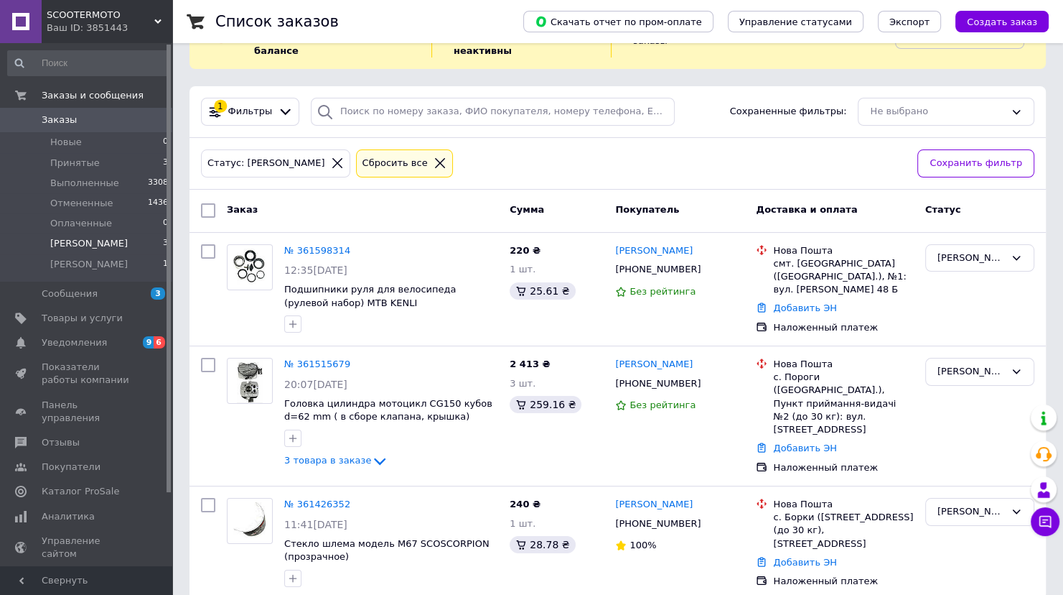
scroll to position [62, 0]
click at [434, 155] on icon at bounding box center [440, 161] width 13 height 13
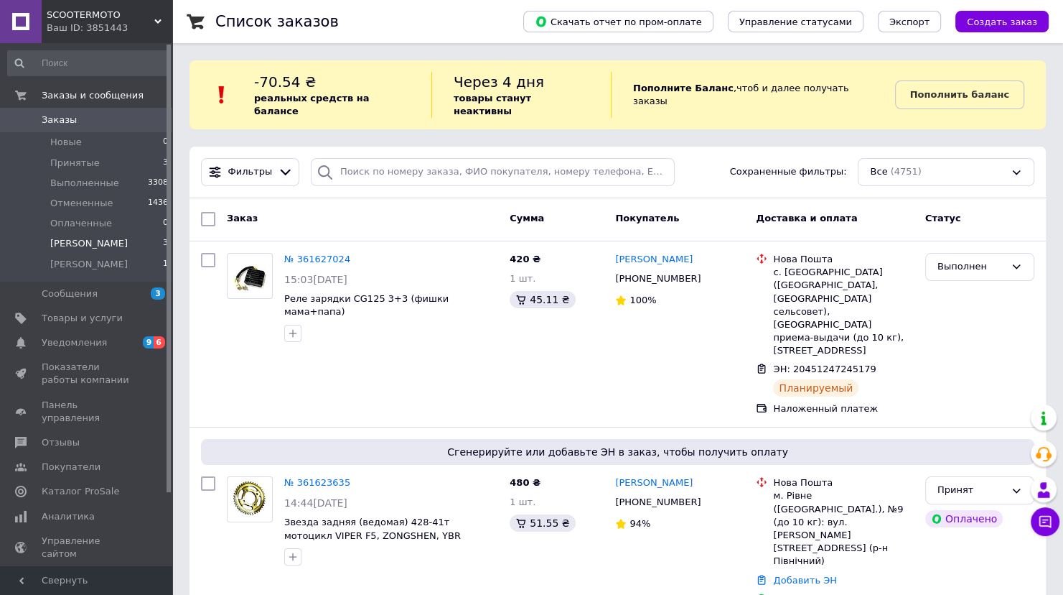
click at [158, 22] on use at bounding box center [157, 21] width 7 height 4
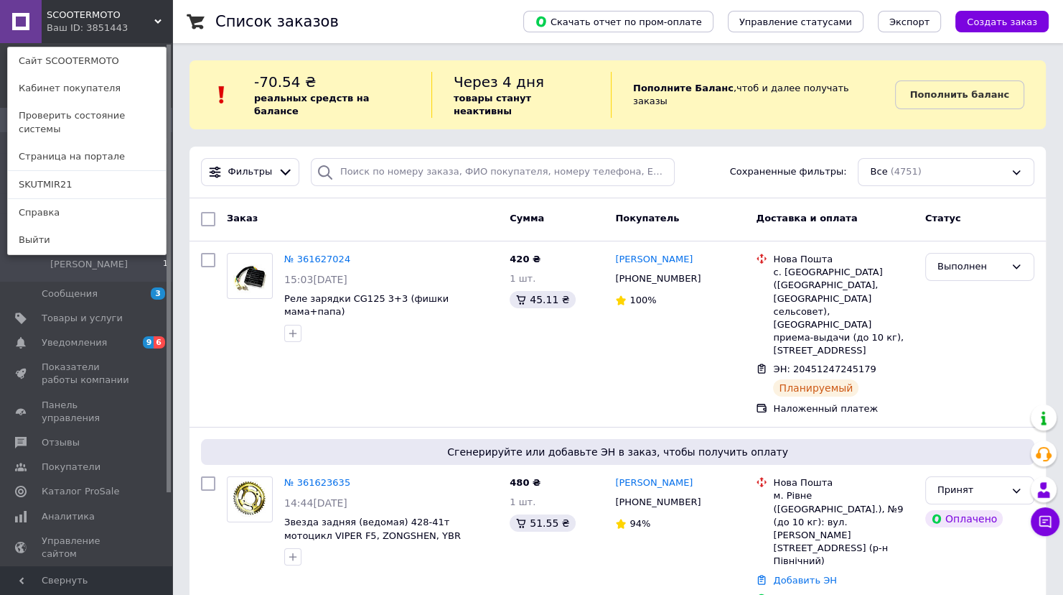
click at [73, 177] on link "SKUTMIR21" at bounding box center [87, 184] width 158 height 27
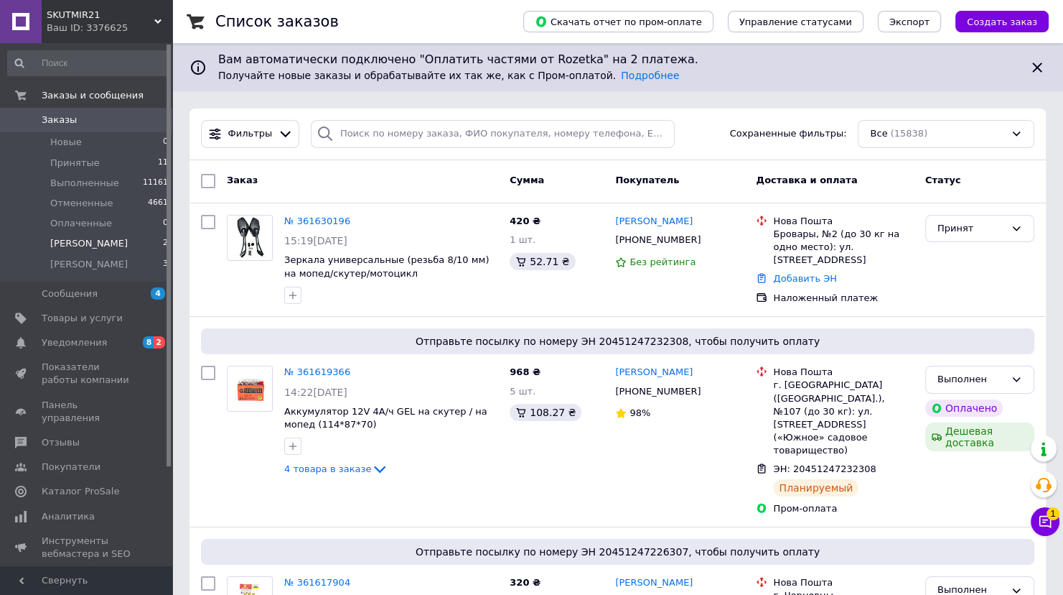
click at [86, 244] on li "[PERSON_NAME] 2" at bounding box center [88, 243] width 177 height 20
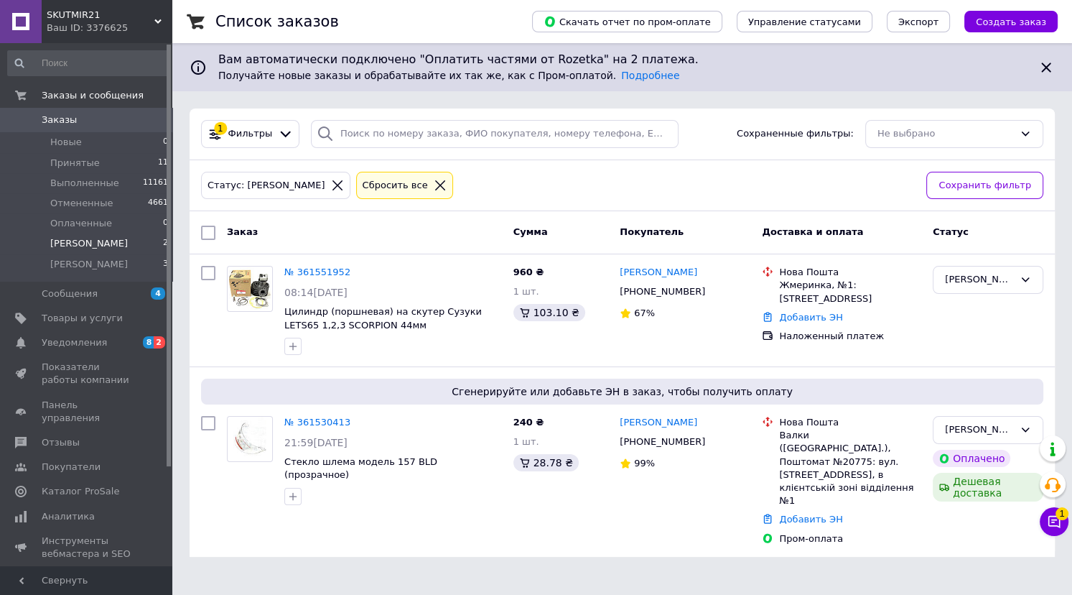
click at [435, 183] on icon at bounding box center [440, 185] width 10 height 10
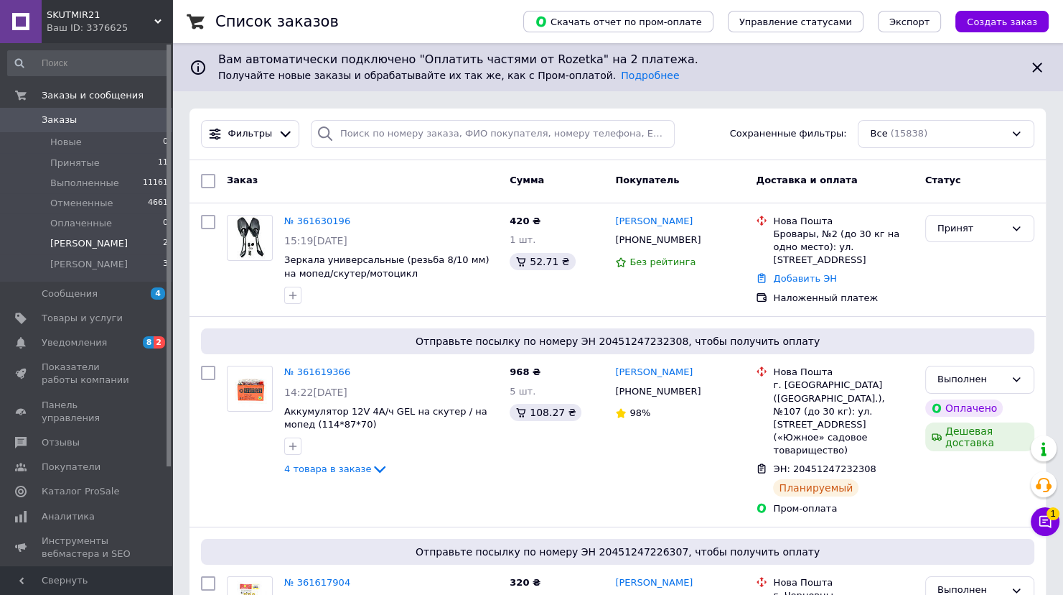
click at [153, 20] on span "SKUTMIR21" at bounding box center [101, 15] width 108 height 13
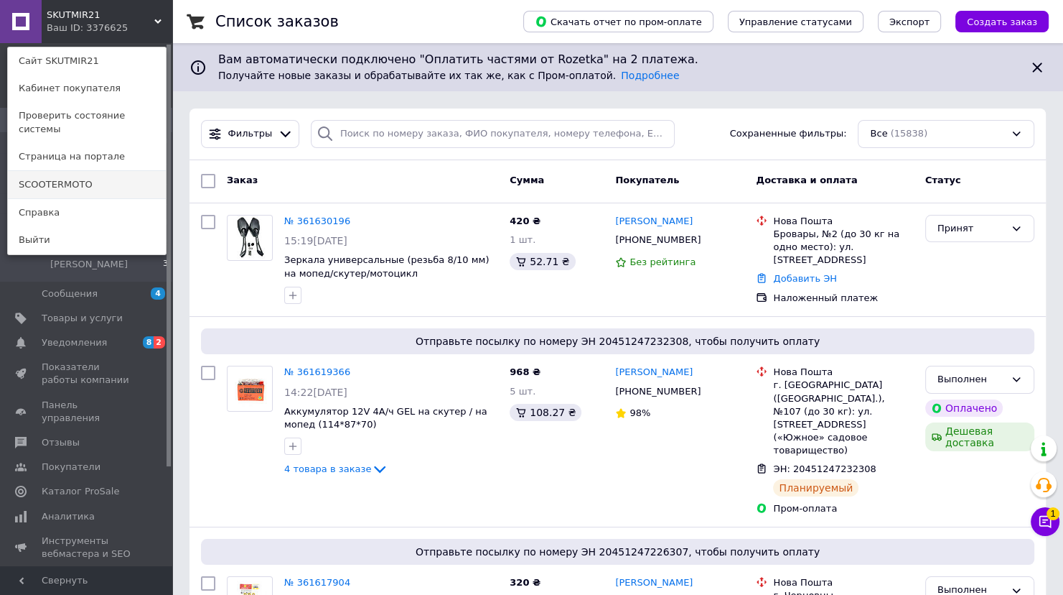
click at [116, 171] on link "SCOOTERMOTO" at bounding box center [87, 184] width 158 height 27
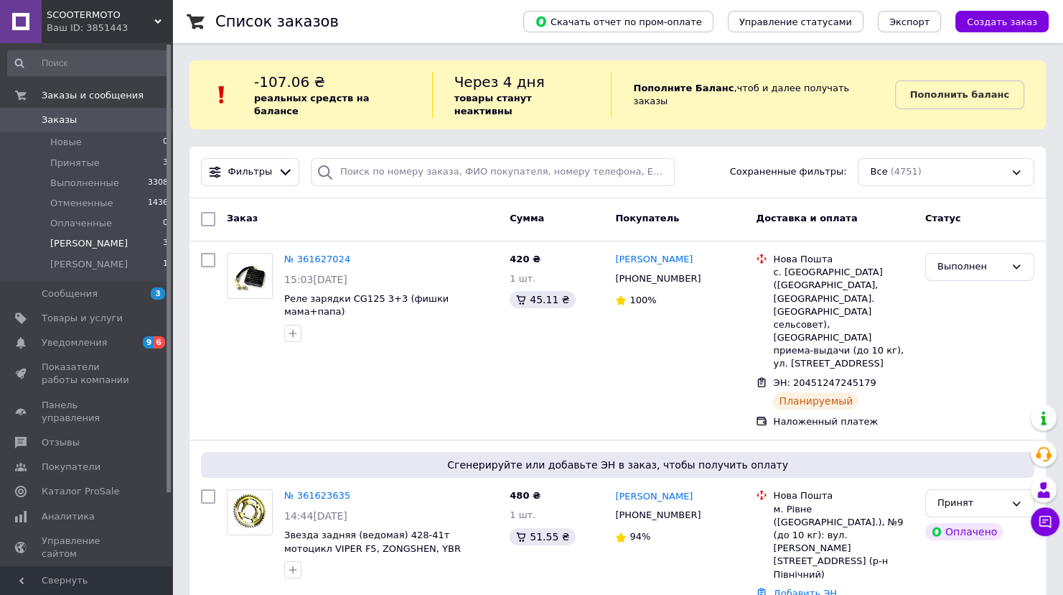
click at [85, 246] on li "[PERSON_NAME] 3" at bounding box center [88, 243] width 177 height 20
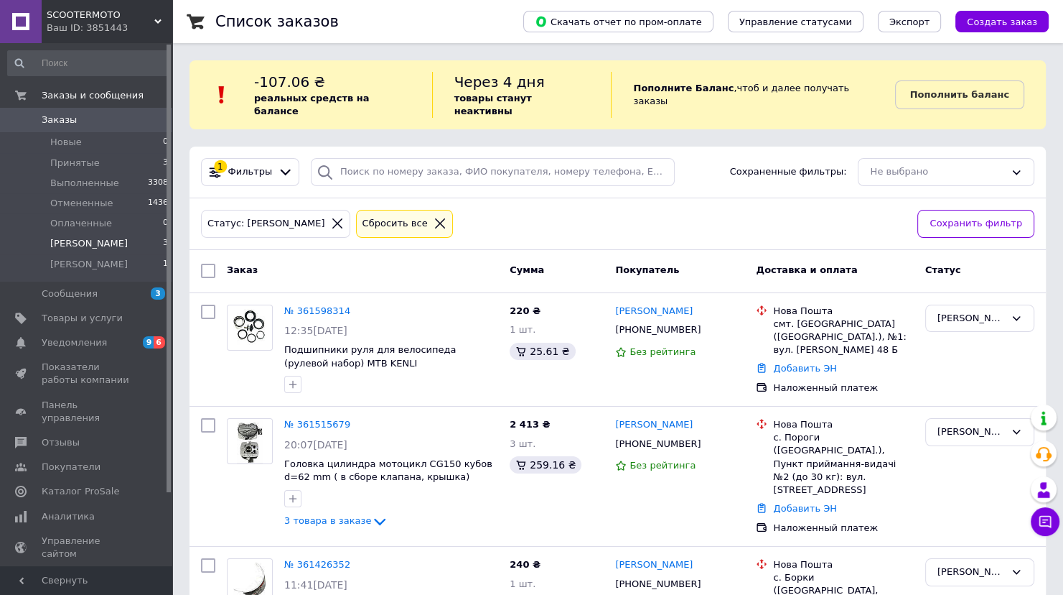
click at [435, 218] on icon at bounding box center [440, 223] width 10 height 10
